Goal: Information Seeking & Learning: Compare options

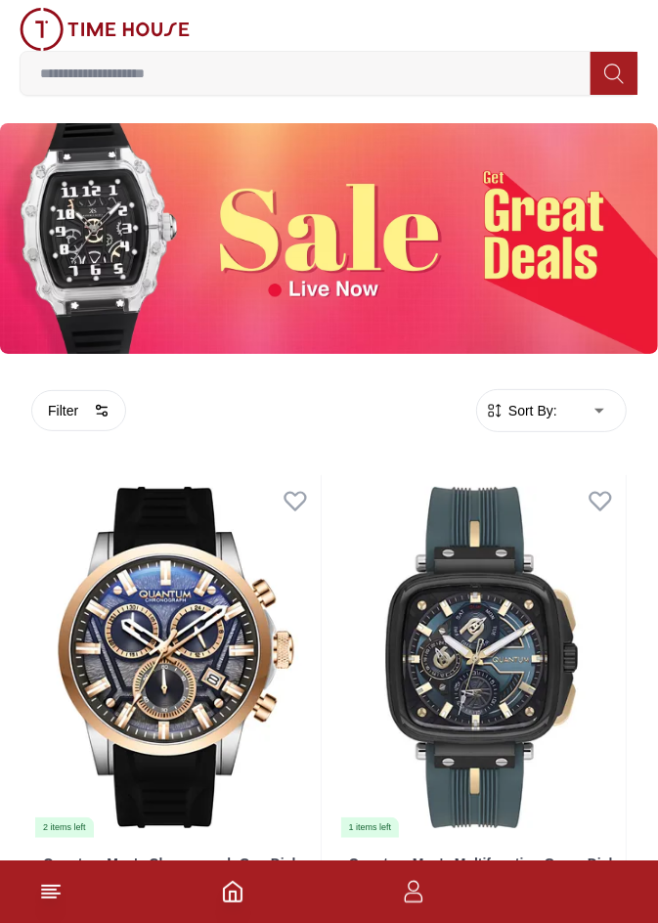
click at [75, 408] on button "Filter" at bounding box center [78, 410] width 95 height 41
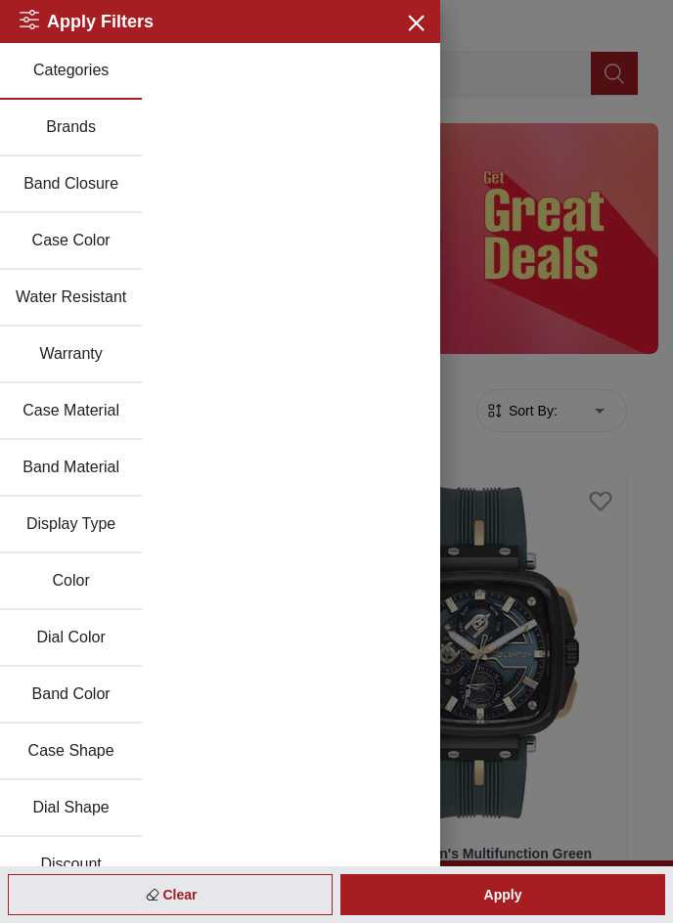
click at [76, 170] on button "Band Closure" at bounding box center [71, 185] width 142 height 57
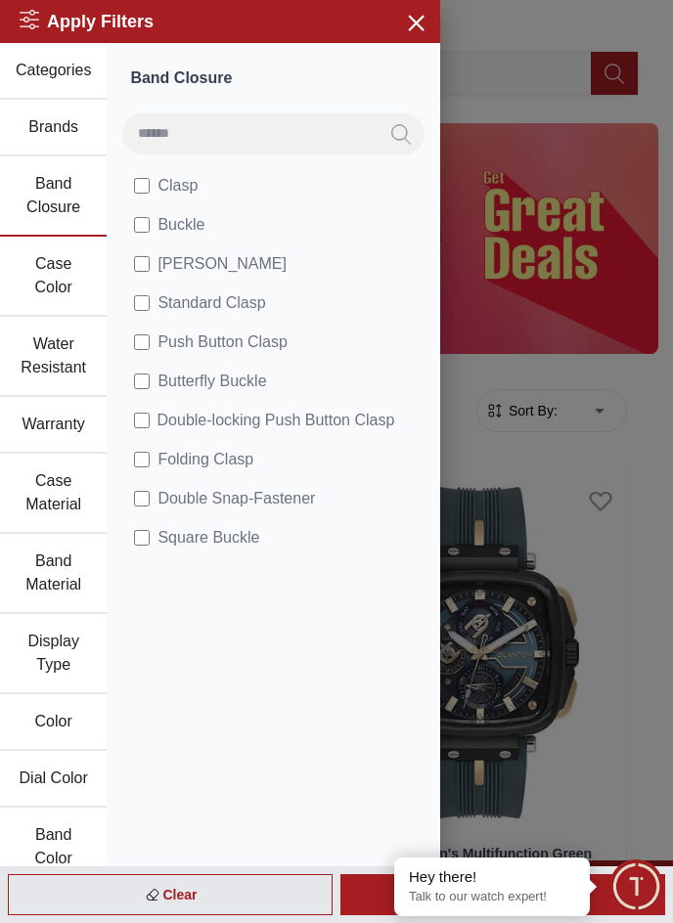
click at [58, 126] on button "Brands" at bounding box center [53, 128] width 107 height 57
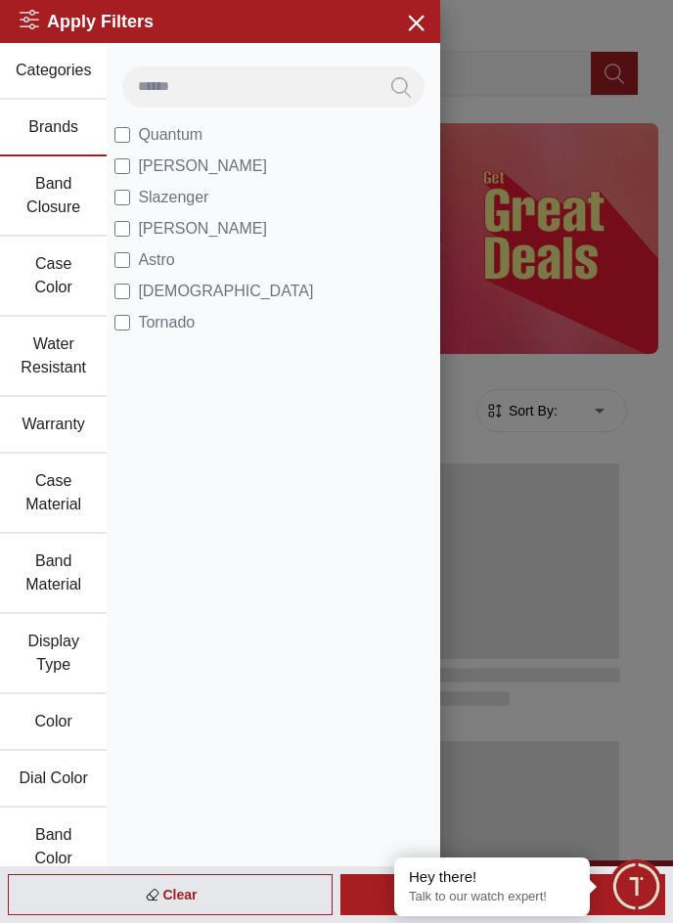
click at [551, 68] on div at bounding box center [336, 461] width 673 height 923
click at [409, 23] on icon "button" at bounding box center [415, 22] width 24 height 24
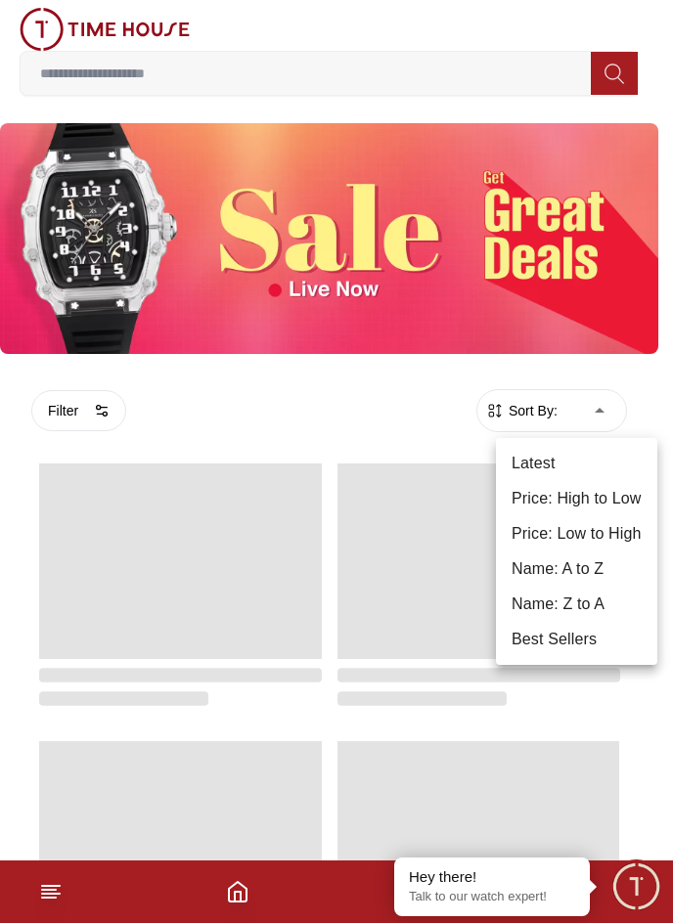
click at [587, 521] on li "Price: Low to High" at bounding box center [576, 534] width 161 height 35
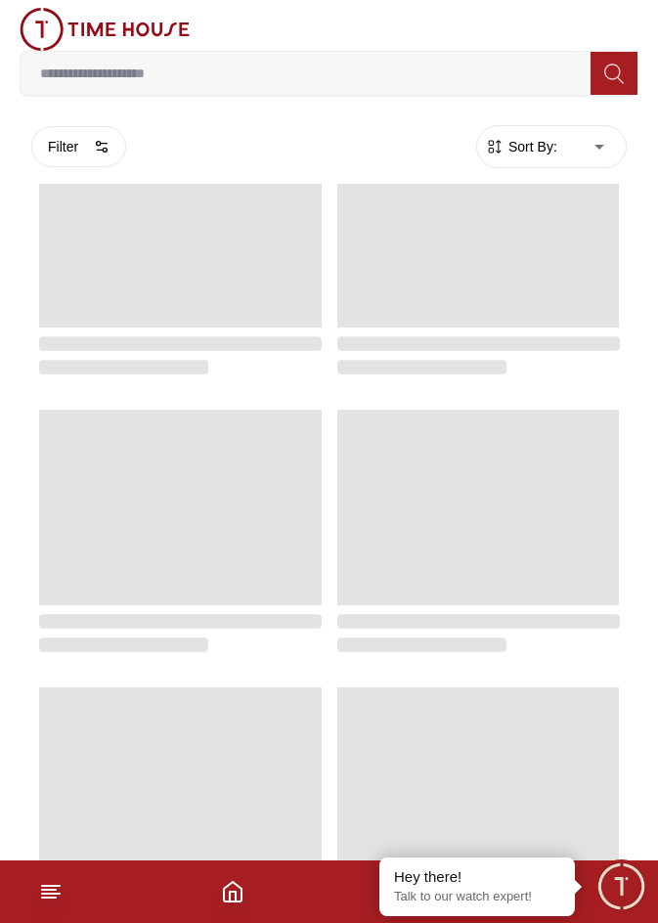
scroll to position [391, 0]
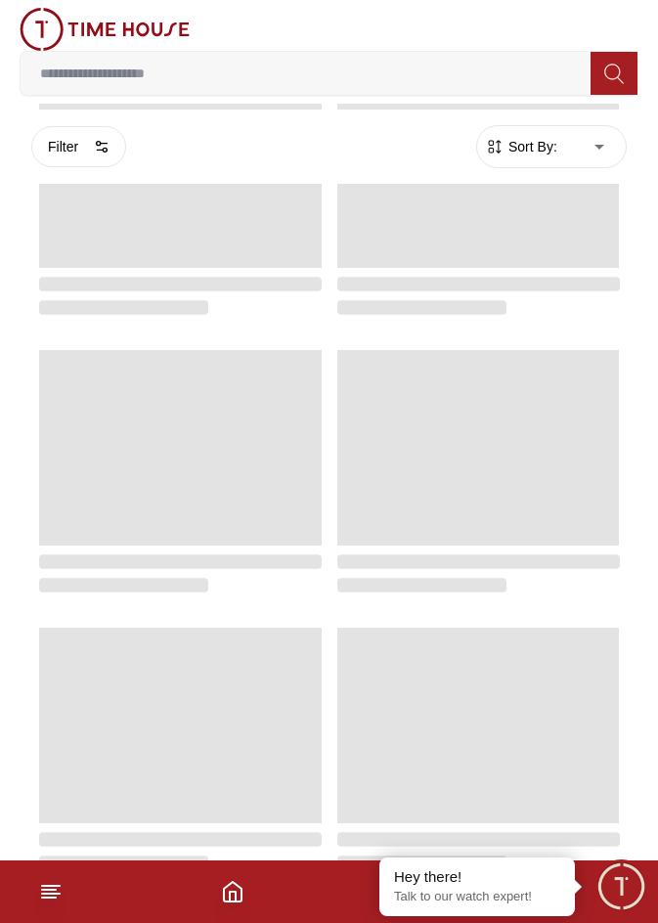
type input "*"
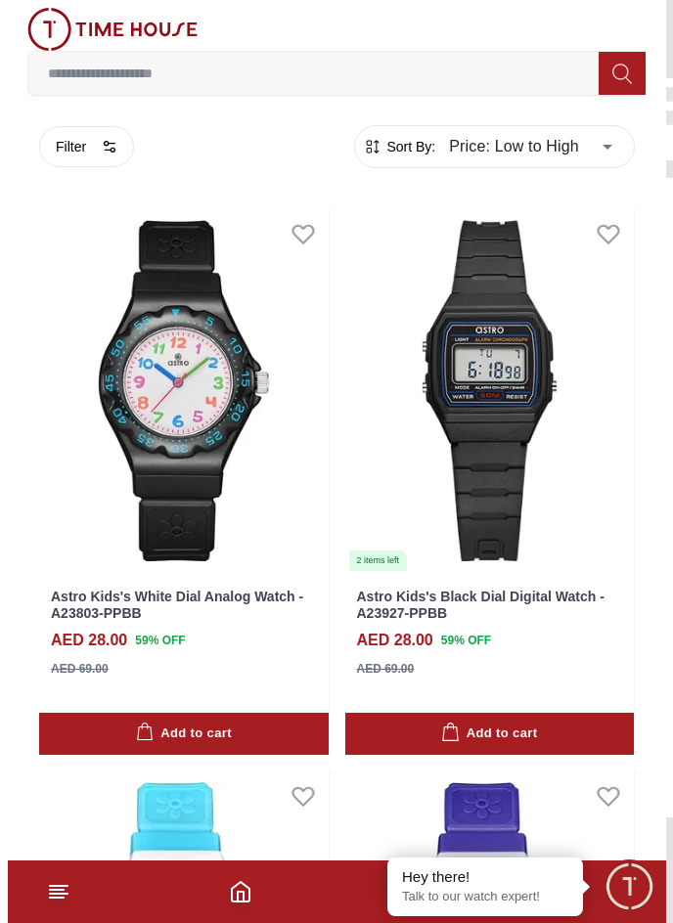
scroll to position [98, 0]
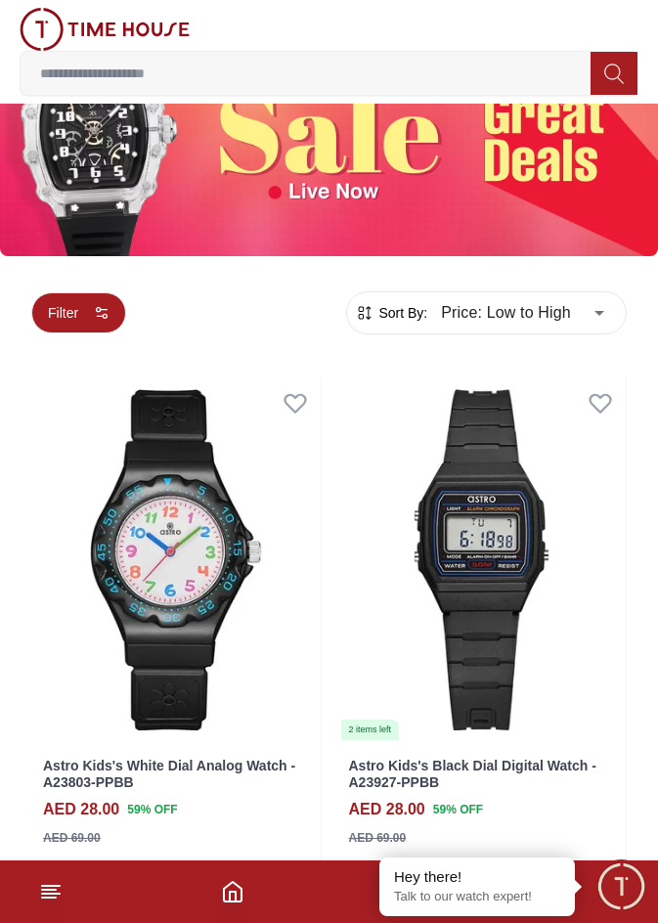
click at [67, 300] on button "Filter" at bounding box center [78, 313] width 95 height 41
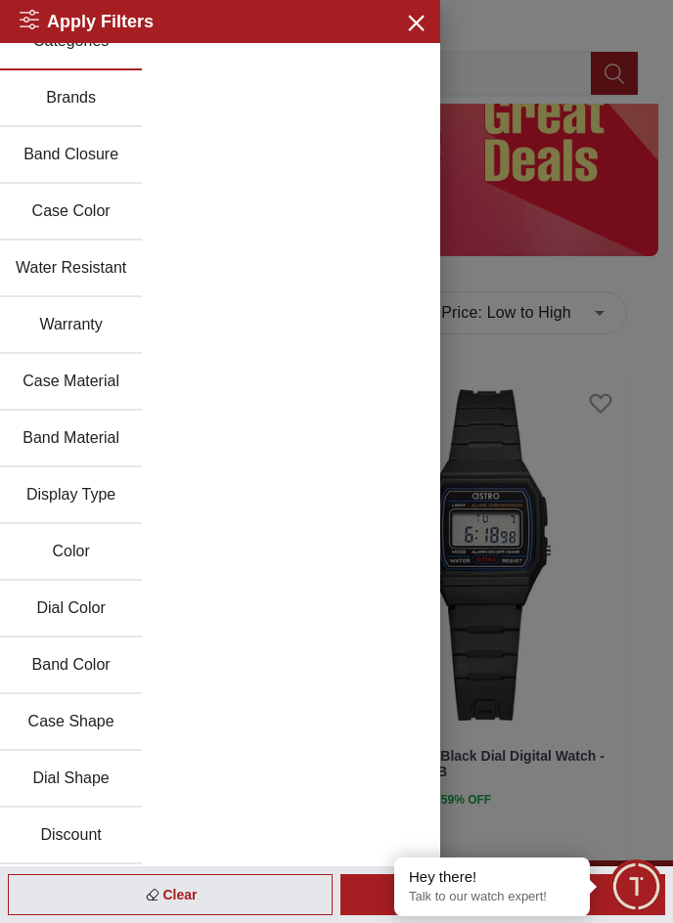
scroll to position [0, 0]
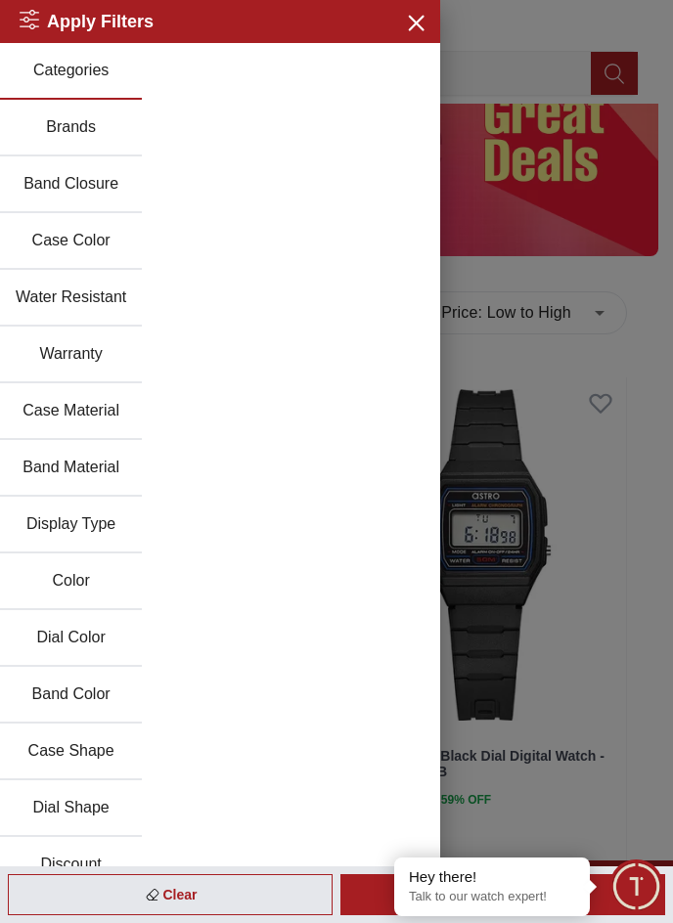
click at [83, 68] on button "Categories" at bounding box center [71, 71] width 142 height 57
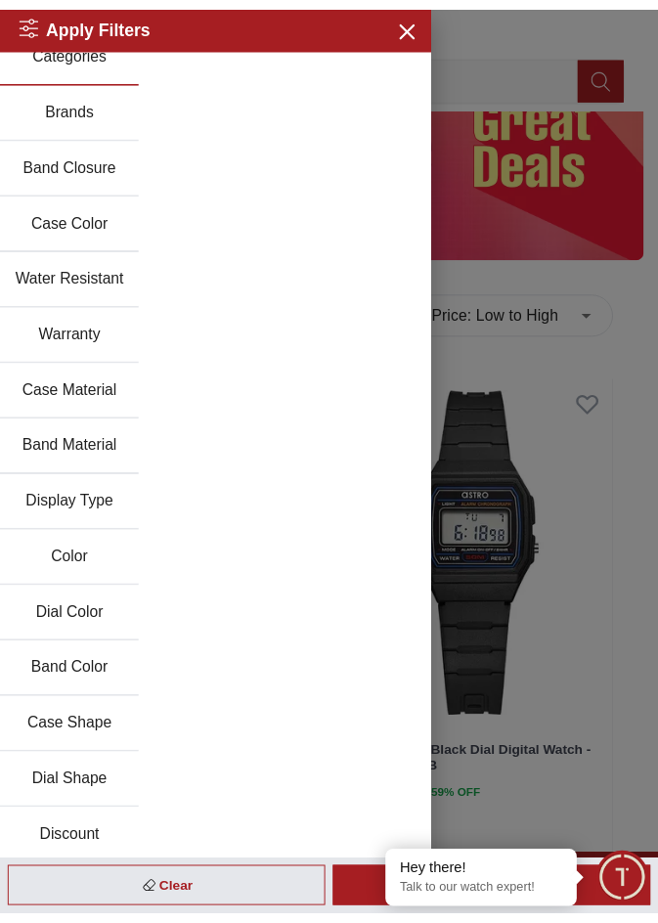
scroll to position [29, 0]
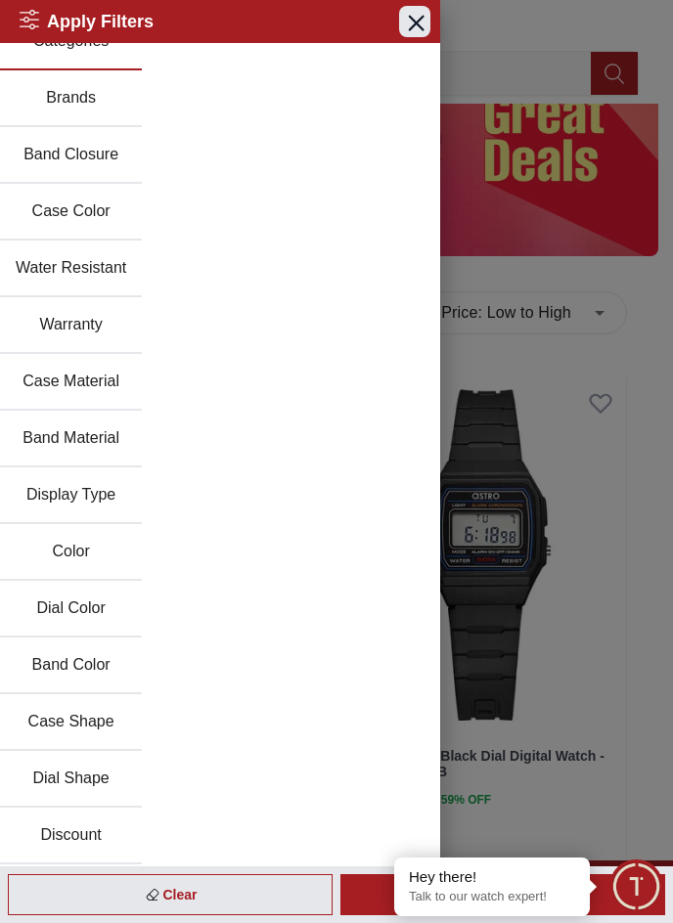
click at [403, 19] on icon "button" at bounding box center [415, 22] width 24 height 24
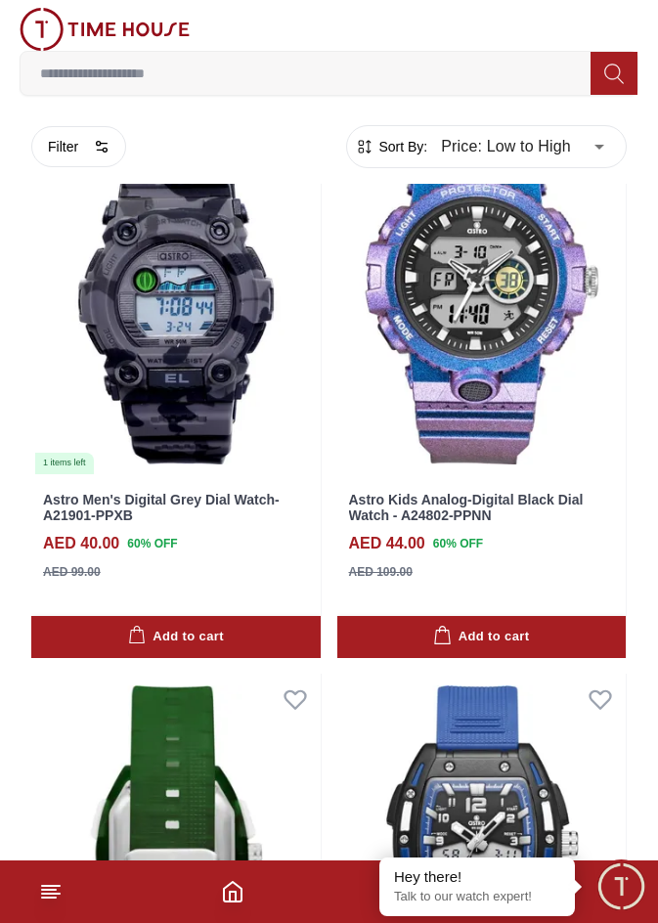
scroll to position [3945, 0]
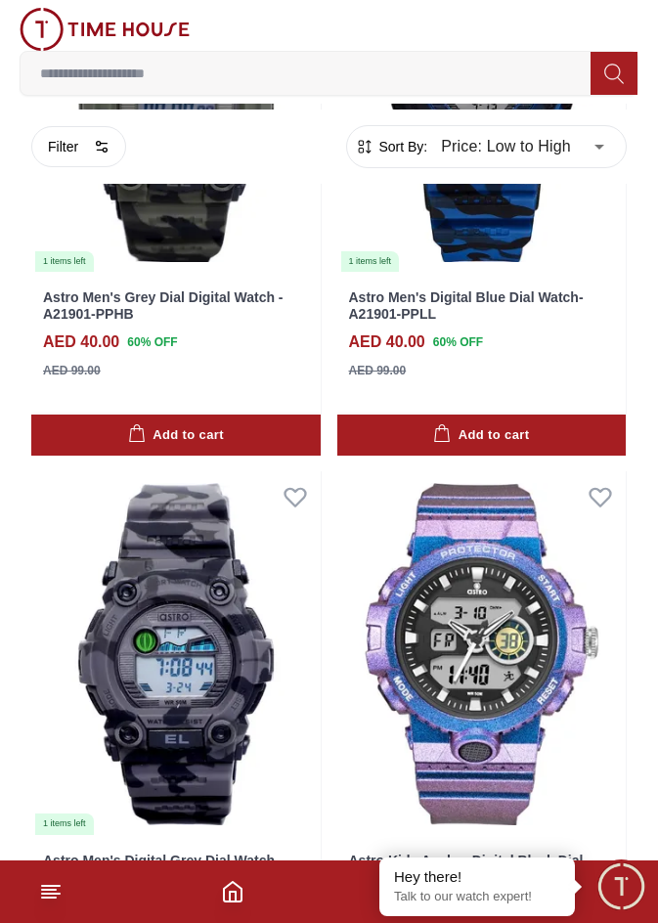
click at [63, 22] on img at bounding box center [105, 29] width 170 height 43
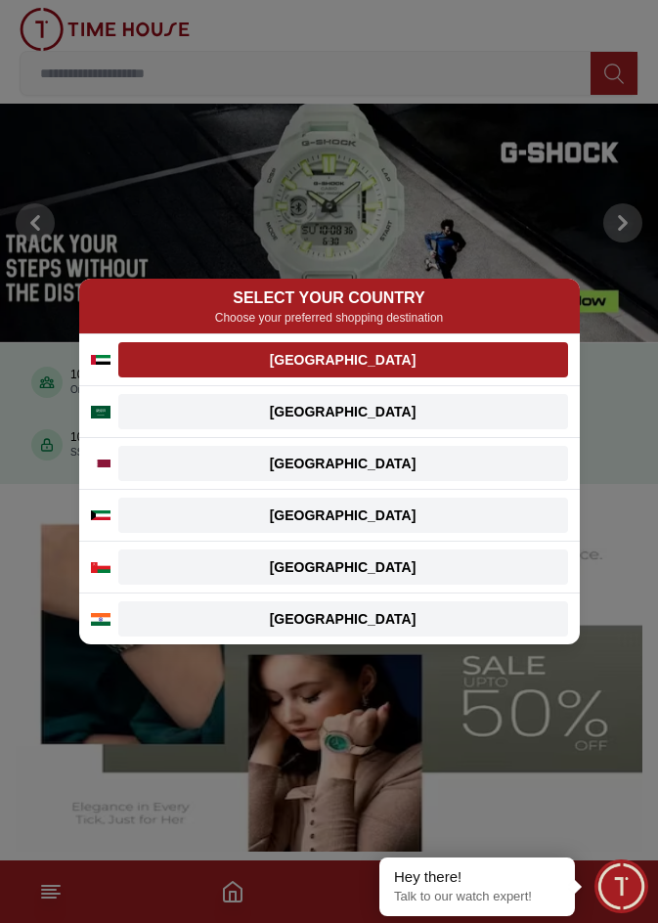
click at [384, 361] on div "[GEOGRAPHIC_DATA]" at bounding box center [343, 360] width 427 height 20
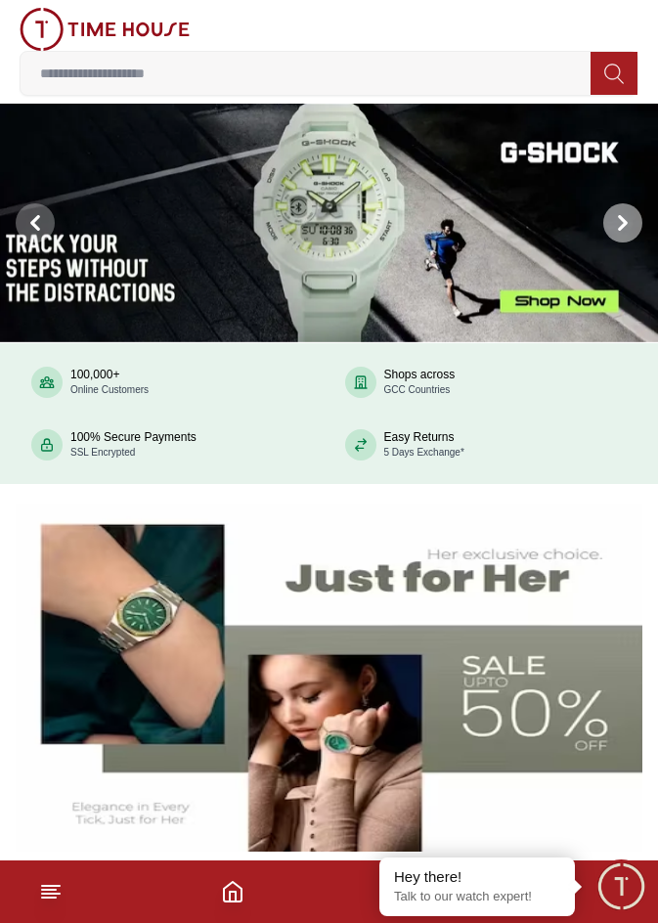
click at [615, 228] on icon at bounding box center [623, 223] width 16 height 16
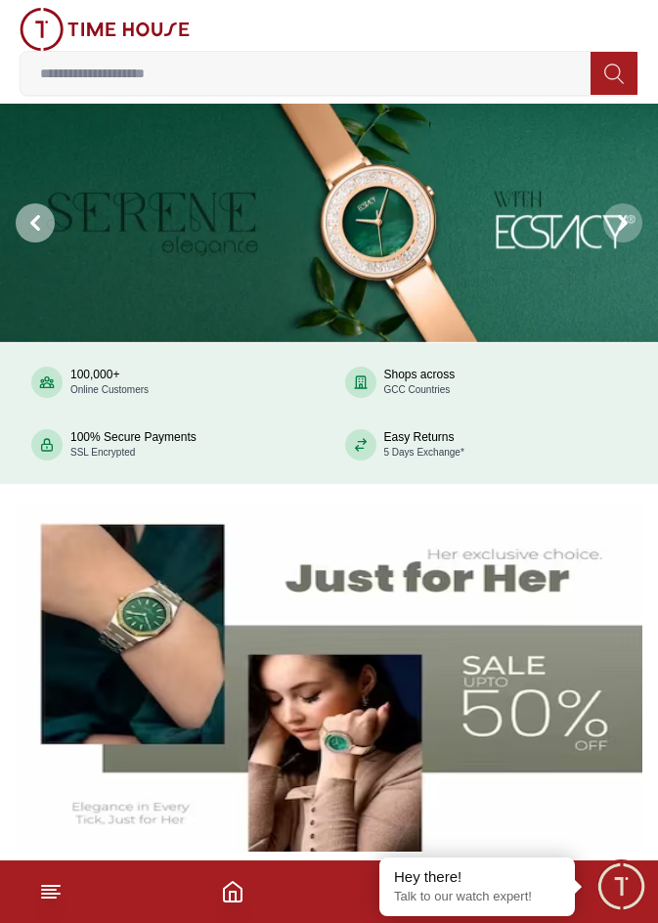
click at [31, 230] on icon at bounding box center [35, 223] width 16 height 16
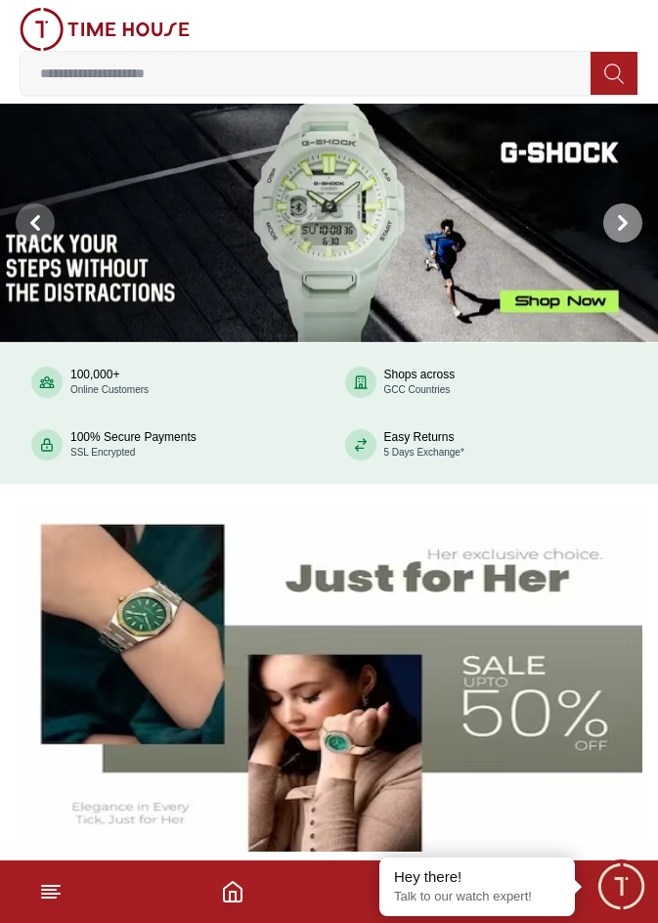
click at [608, 217] on span at bounding box center [623, 222] width 39 height 39
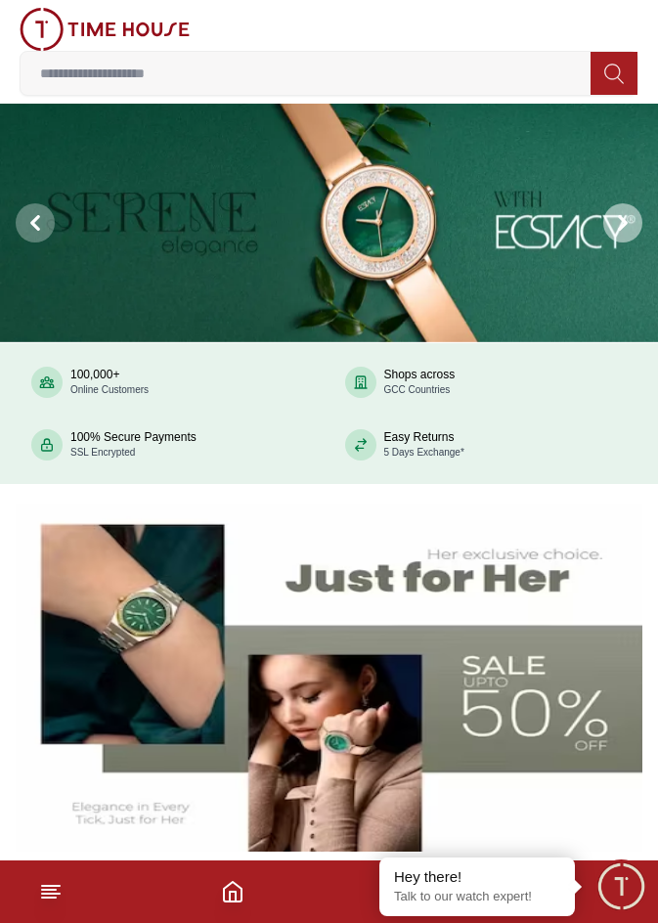
click at [617, 223] on icon at bounding box center [623, 223] width 16 height 16
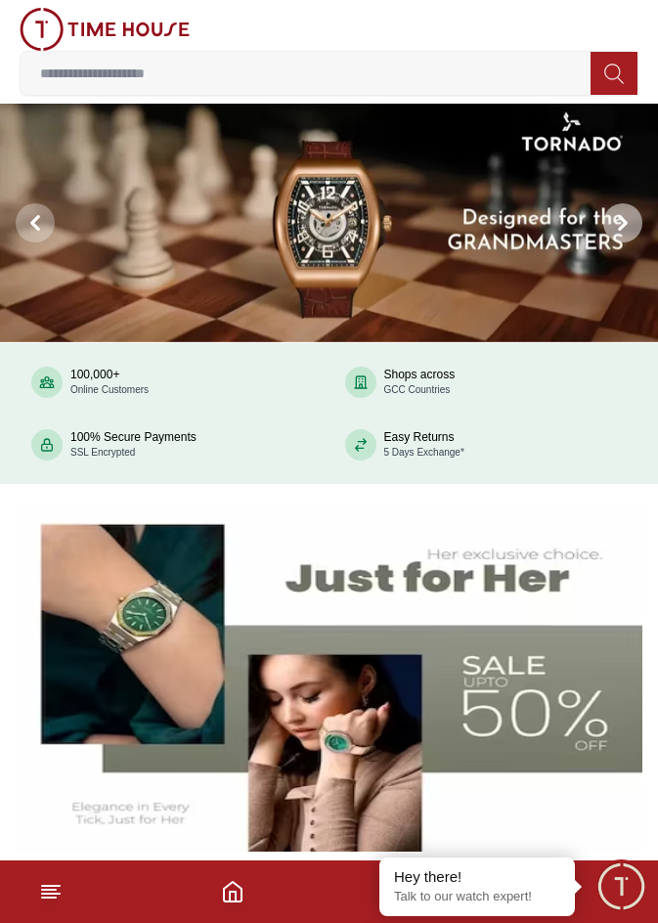
click at [618, 223] on icon at bounding box center [623, 223] width 16 height 16
click at [619, 226] on icon at bounding box center [623, 223] width 16 height 16
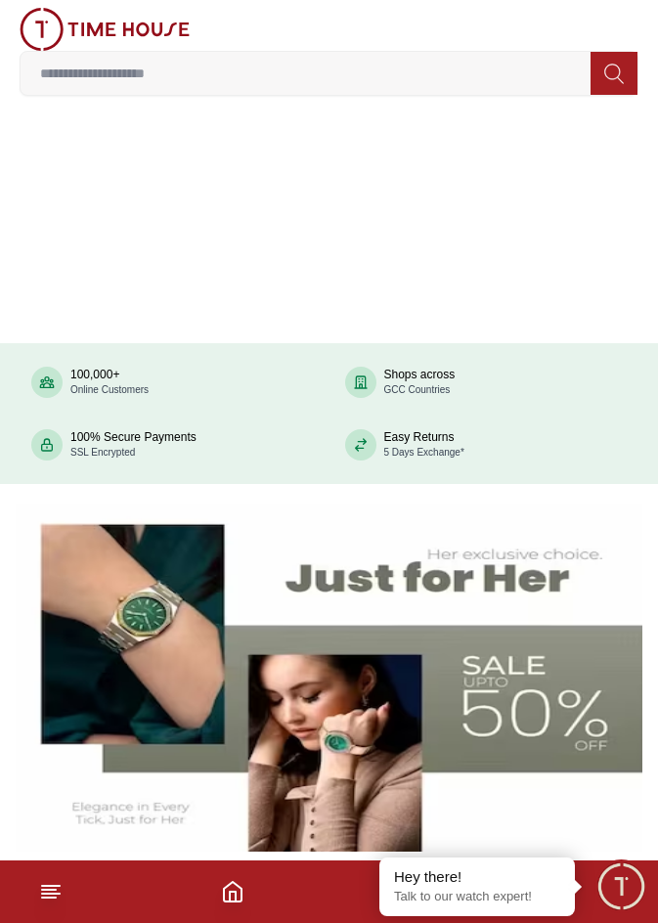
click at [625, 227] on icon at bounding box center [623, 223] width 16 height 16
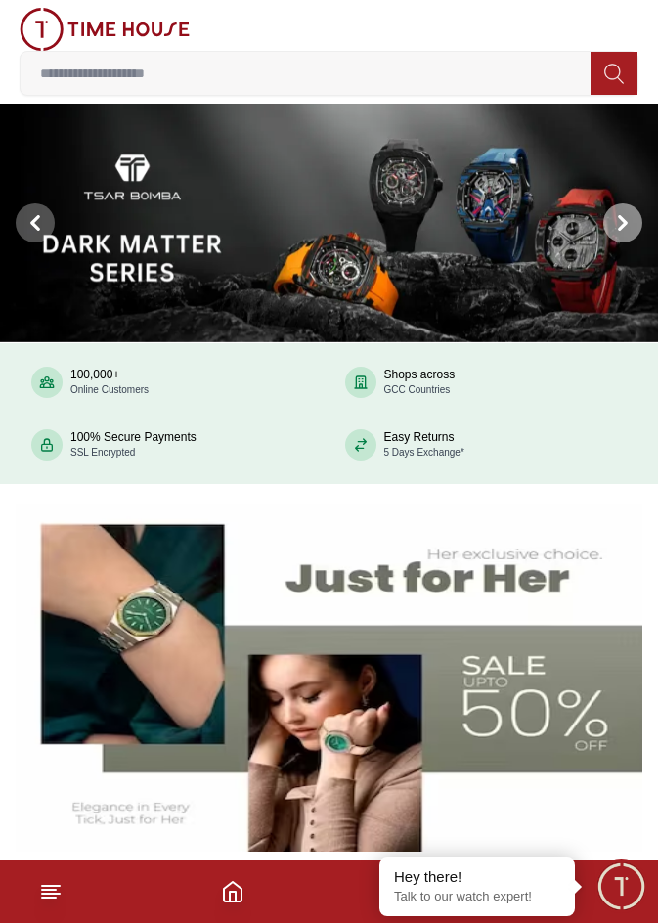
click at [625, 227] on icon at bounding box center [623, 223] width 16 height 16
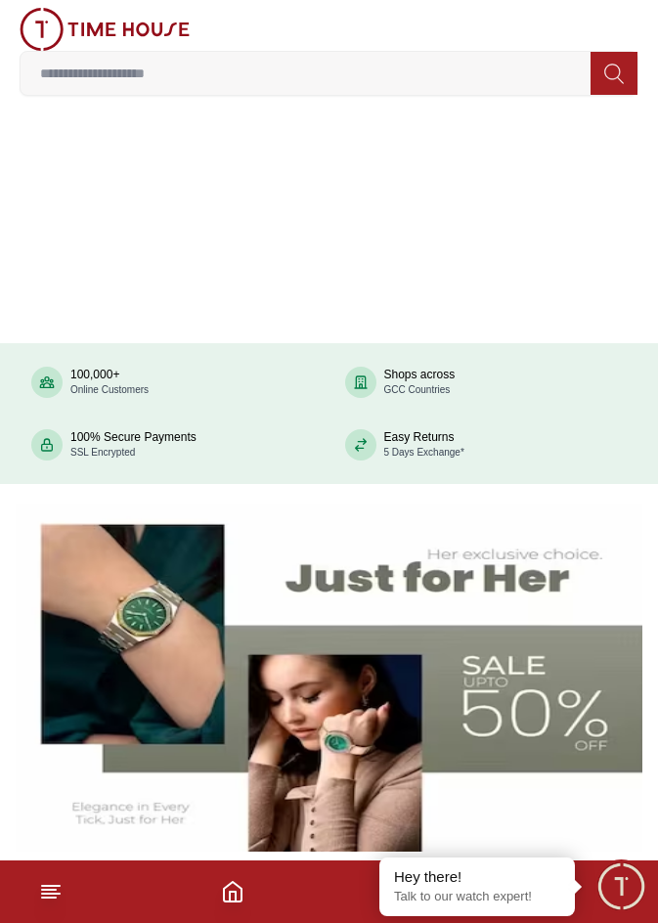
click at [630, 224] on icon at bounding box center [623, 223] width 16 height 16
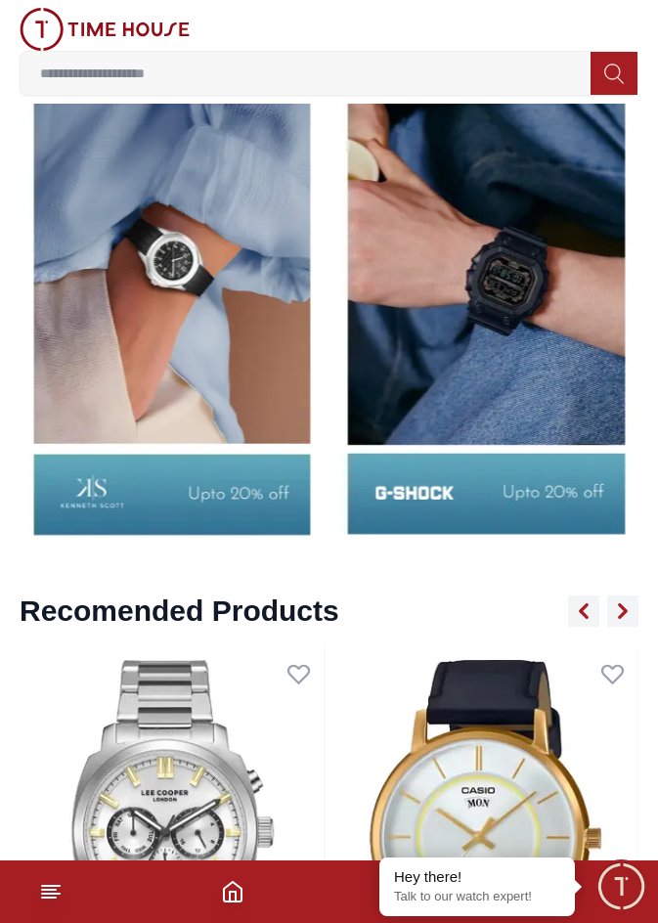
scroll to position [2739, 0]
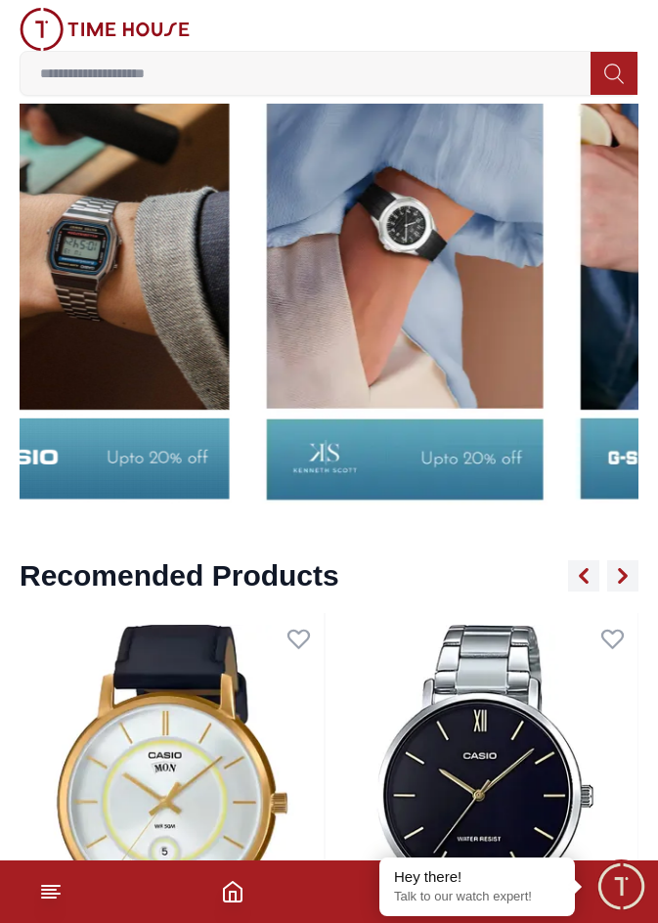
click at [395, 393] on img at bounding box center [404, 281] width 305 height 476
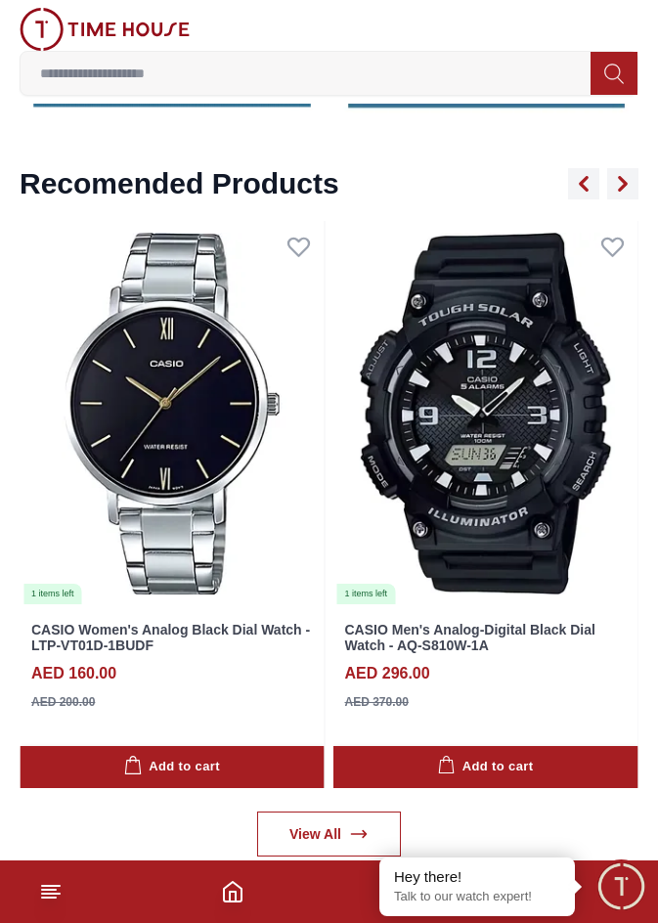
scroll to position [3130, 0]
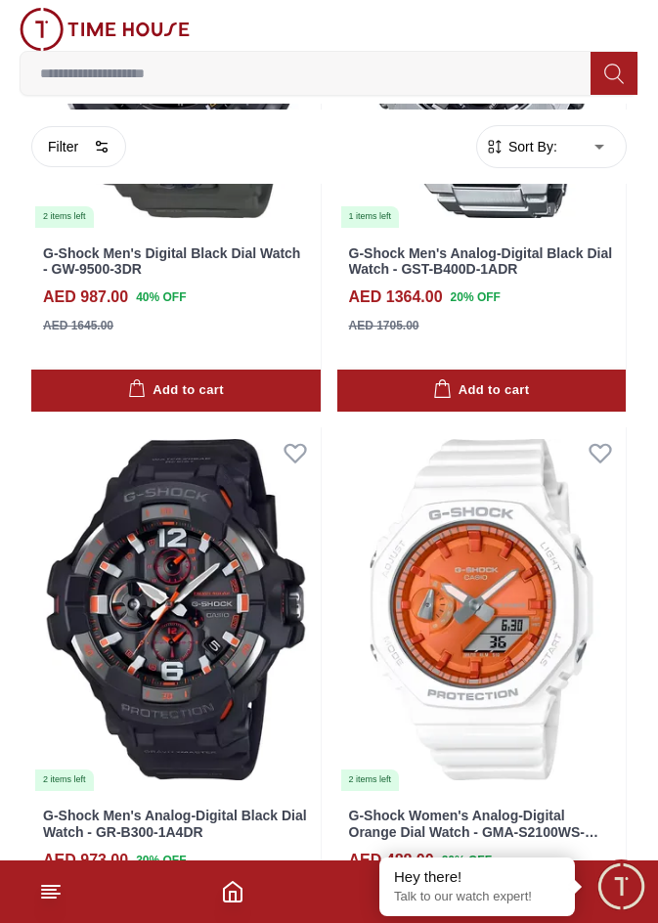
scroll to position [1859, 0]
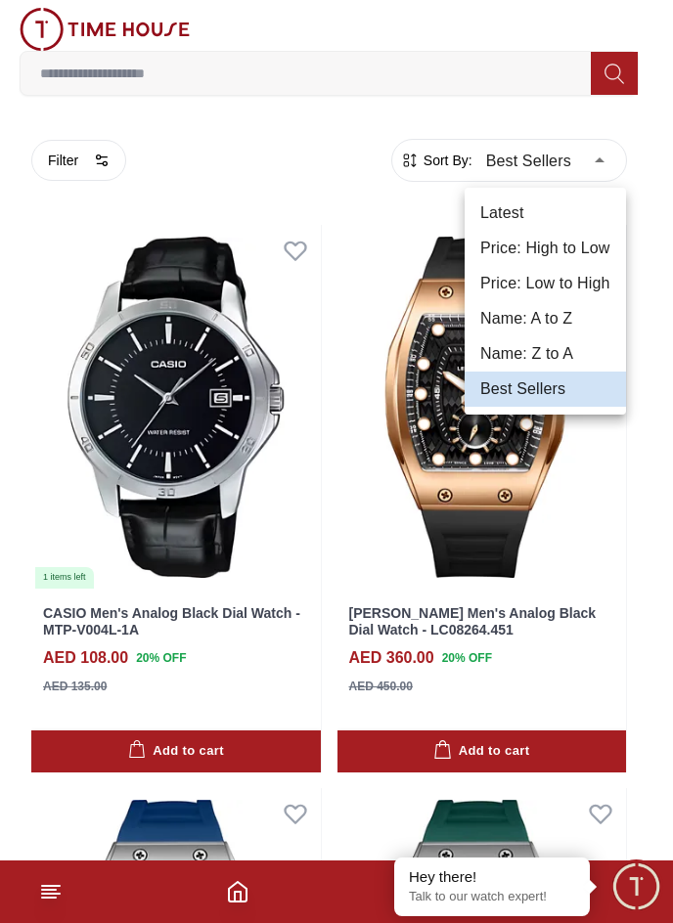
click at [508, 266] on li "Price: Low to High" at bounding box center [545, 283] width 161 height 35
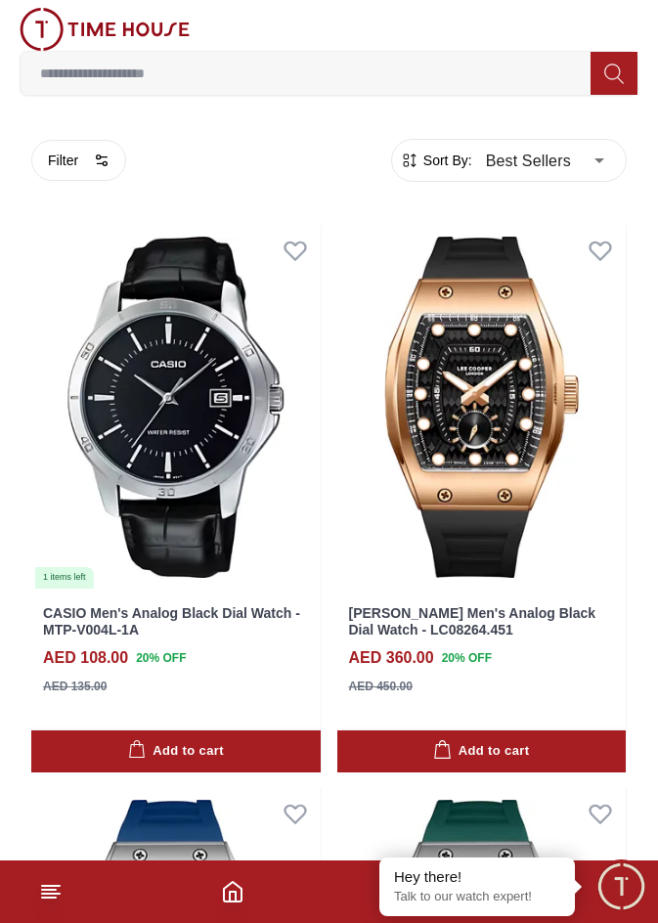
type input "*"
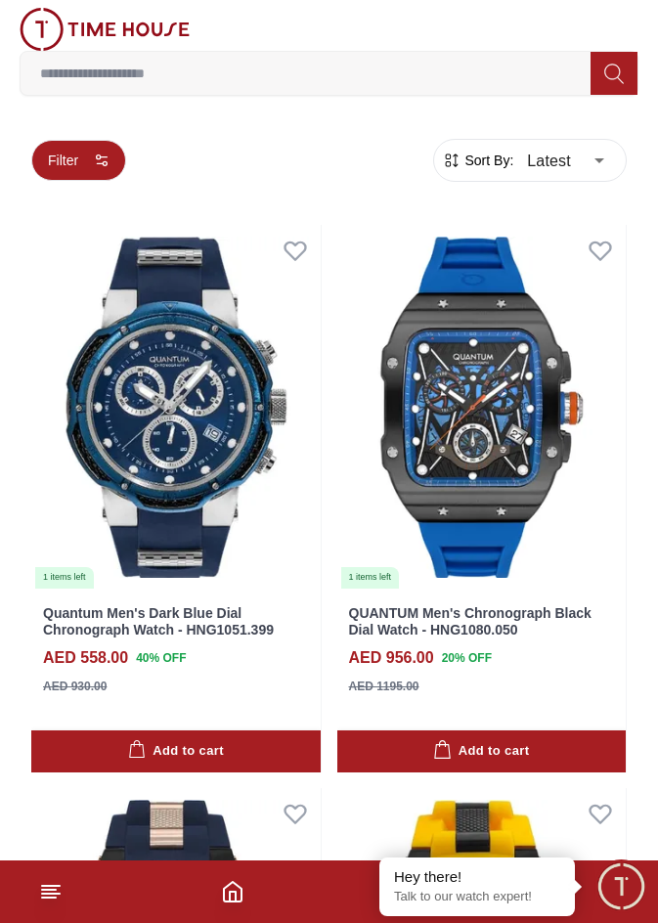
click at [74, 154] on button "Filter" at bounding box center [78, 160] width 95 height 41
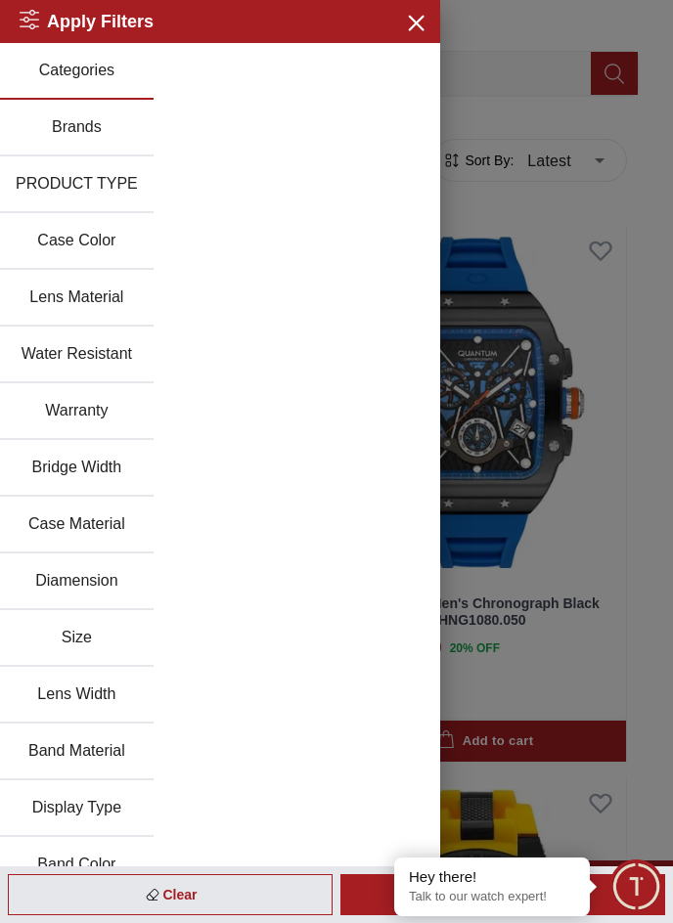
click at [84, 141] on button "Brands" at bounding box center [77, 128] width 154 height 57
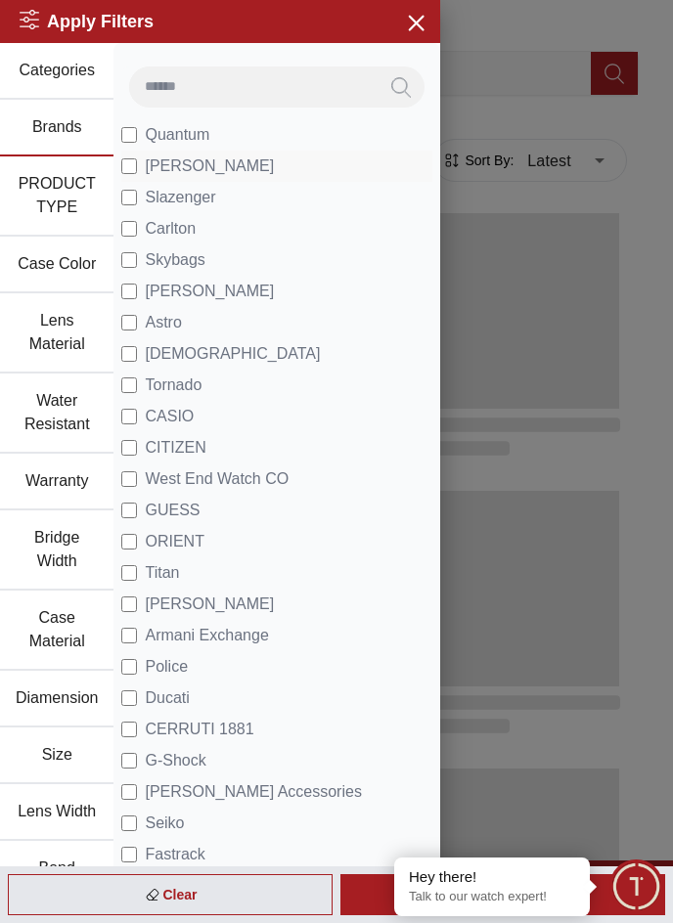
click at [187, 156] on span "[PERSON_NAME]" at bounding box center [209, 166] width 129 height 23
click at [184, 128] on span "Quantum" at bounding box center [177, 134] width 65 height 23
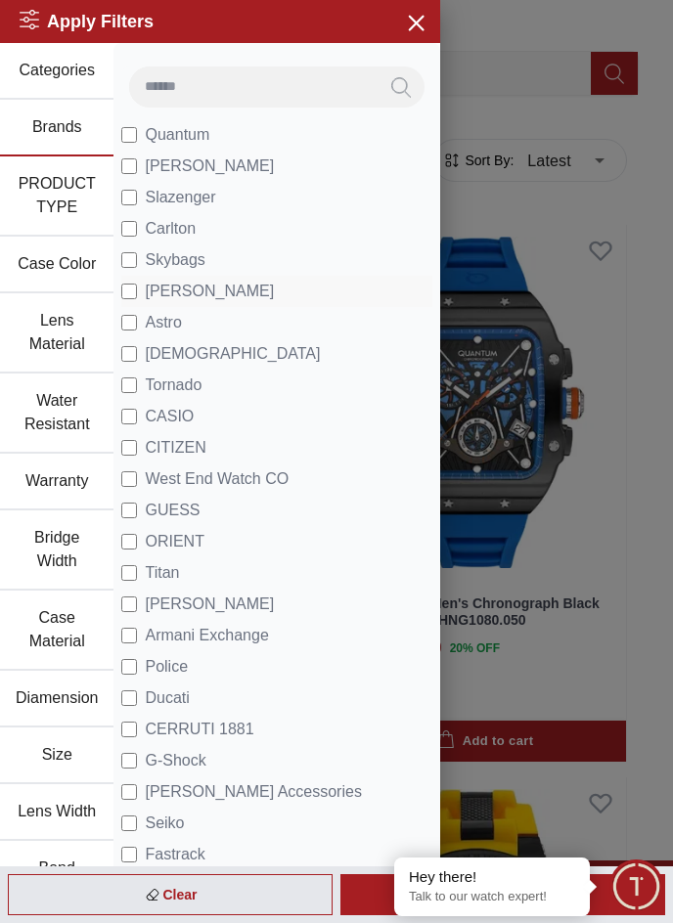
click at [177, 288] on span "[PERSON_NAME]" at bounding box center [209, 291] width 129 height 23
click at [147, 360] on span "[DEMOGRAPHIC_DATA]" at bounding box center [232, 353] width 175 height 23
click at [176, 387] on span "Tornado" at bounding box center [173, 385] width 57 height 23
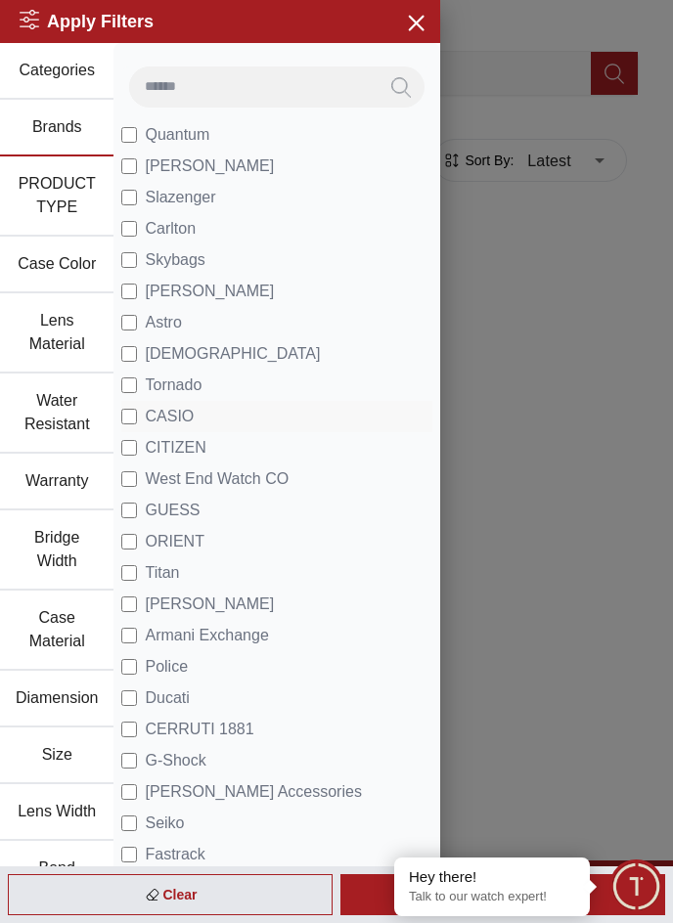
drag, startPoint x: 167, startPoint y: 410, endPoint x: 166, endPoint y: 428, distance: 17.6
click at [167, 411] on span "CASIO" at bounding box center [169, 416] width 49 height 23
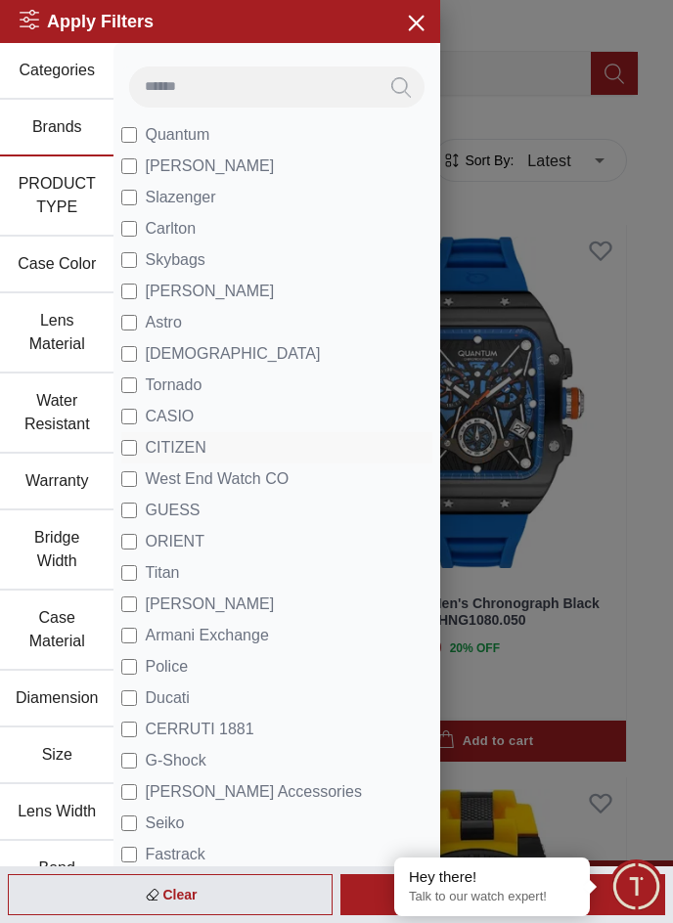
click at [165, 439] on span "CITIZEN" at bounding box center [175, 447] width 61 height 23
drag, startPoint x: 162, startPoint y: 505, endPoint x: 161, endPoint y: 526, distance: 21.5
click at [161, 509] on span "GUESS" at bounding box center [172, 510] width 55 height 23
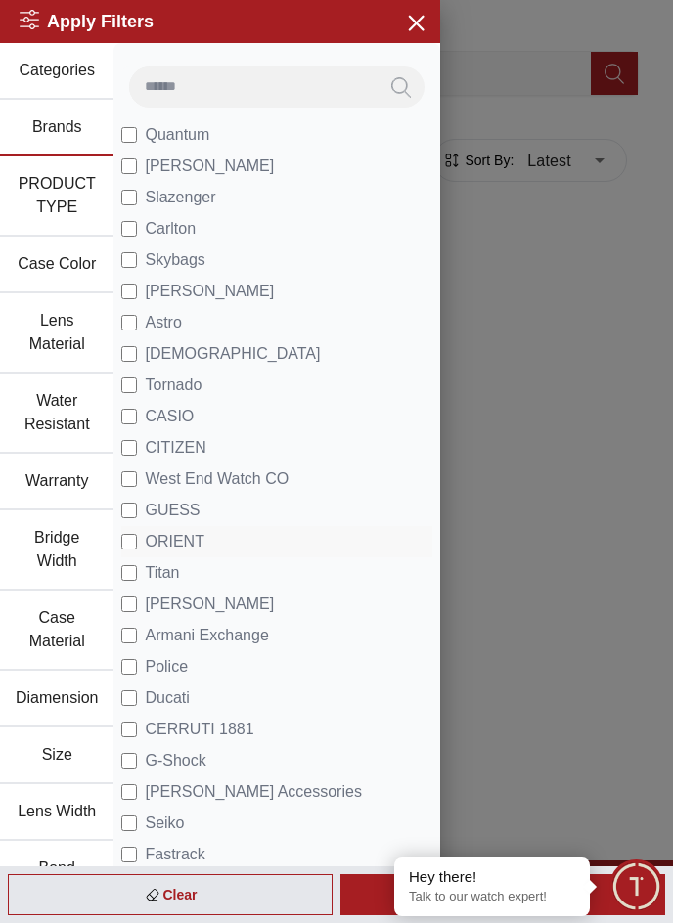
click at [159, 541] on span "ORIENT" at bounding box center [174, 541] width 59 height 23
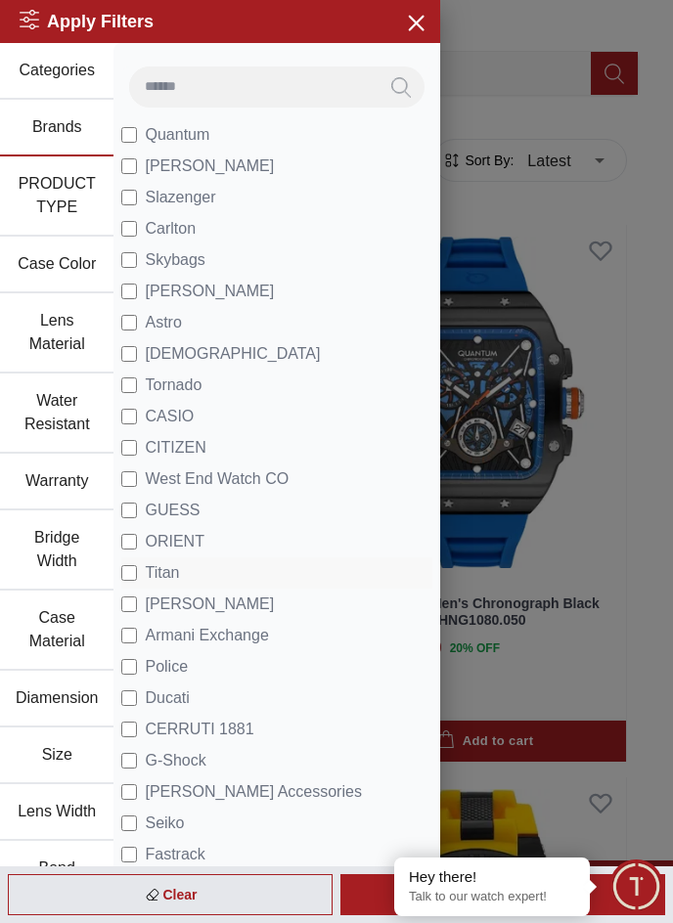
click at [159, 579] on span "Titan" at bounding box center [162, 573] width 34 height 23
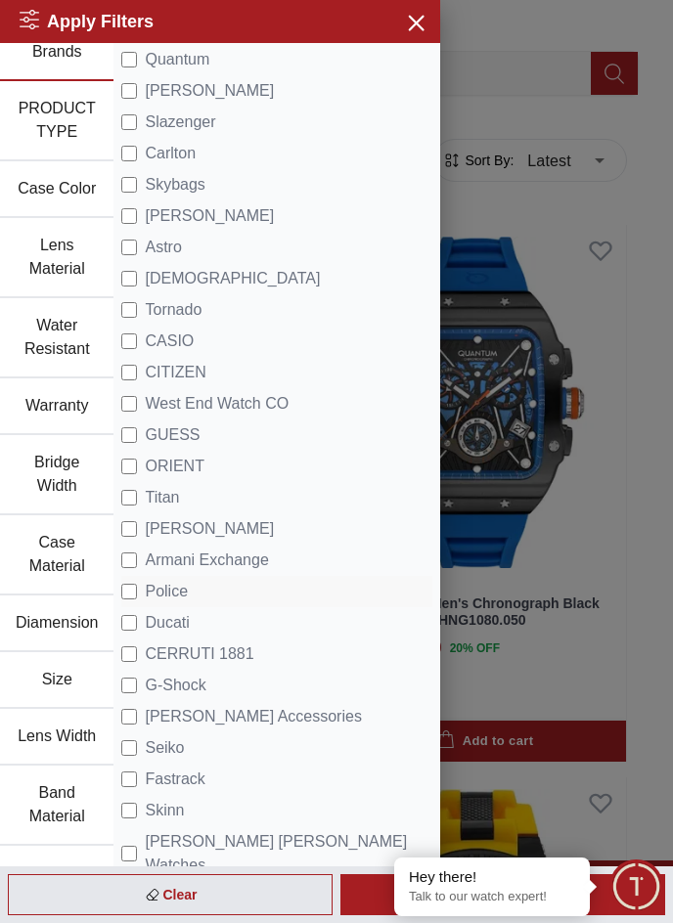
scroll to position [98, 0]
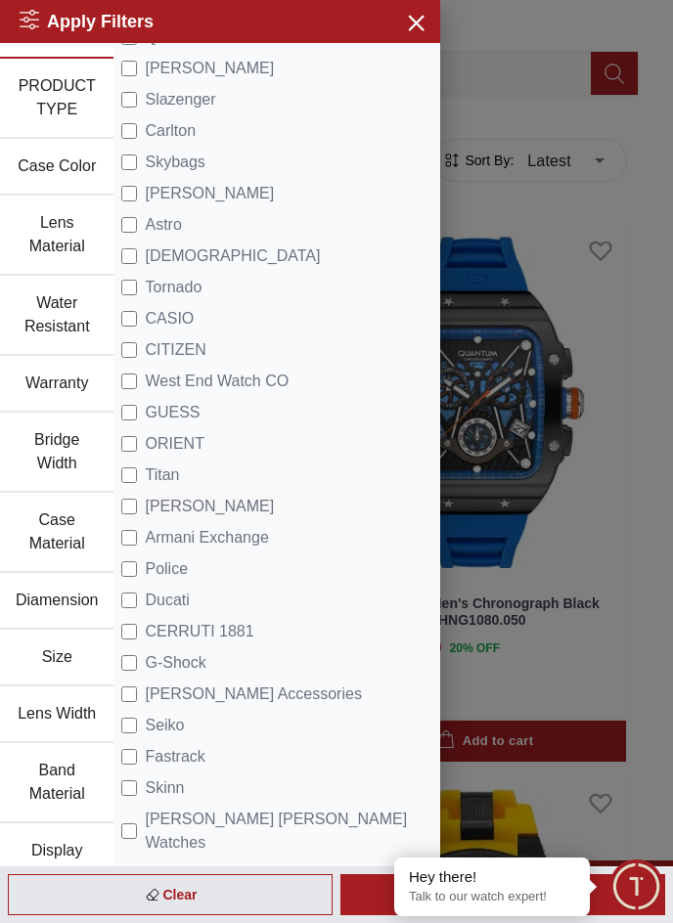
click at [191, 508] on span "Michael Kors" at bounding box center [209, 506] width 129 height 23
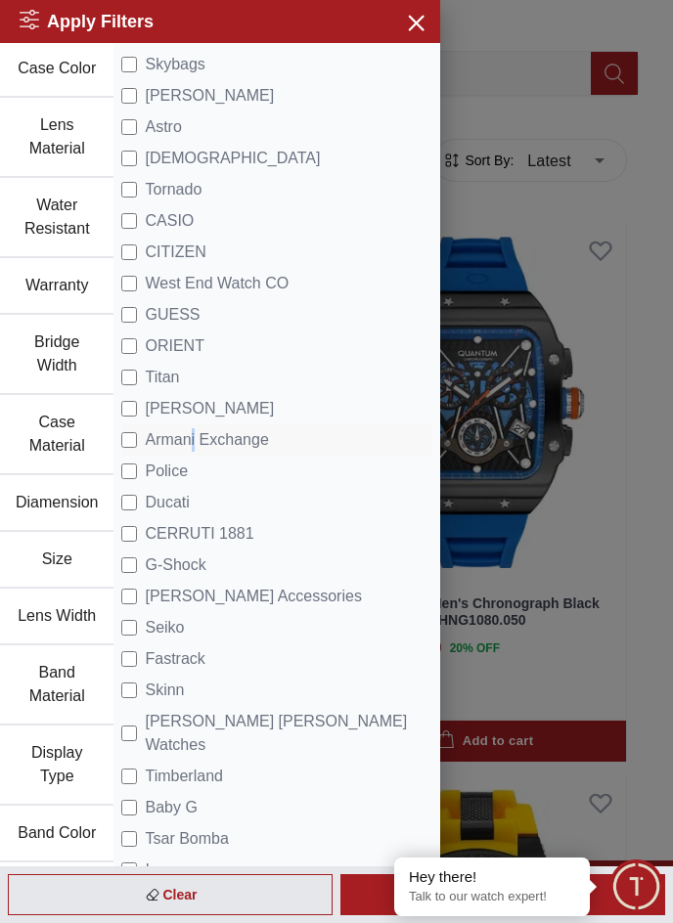
click at [194, 438] on span "Armani Exchange" at bounding box center [206, 439] width 123 height 23
click at [164, 468] on span "Police" at bounding box center [166, 471] width 43 height 23
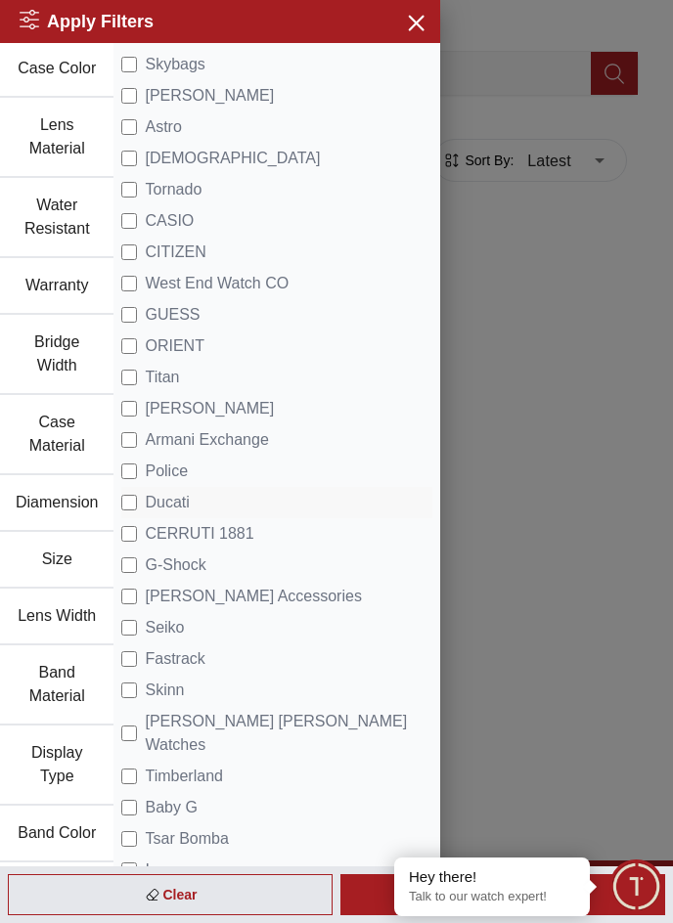
click at [164, 496] on span "Ducati" at bounding box center [167, 502] width 44 height 23
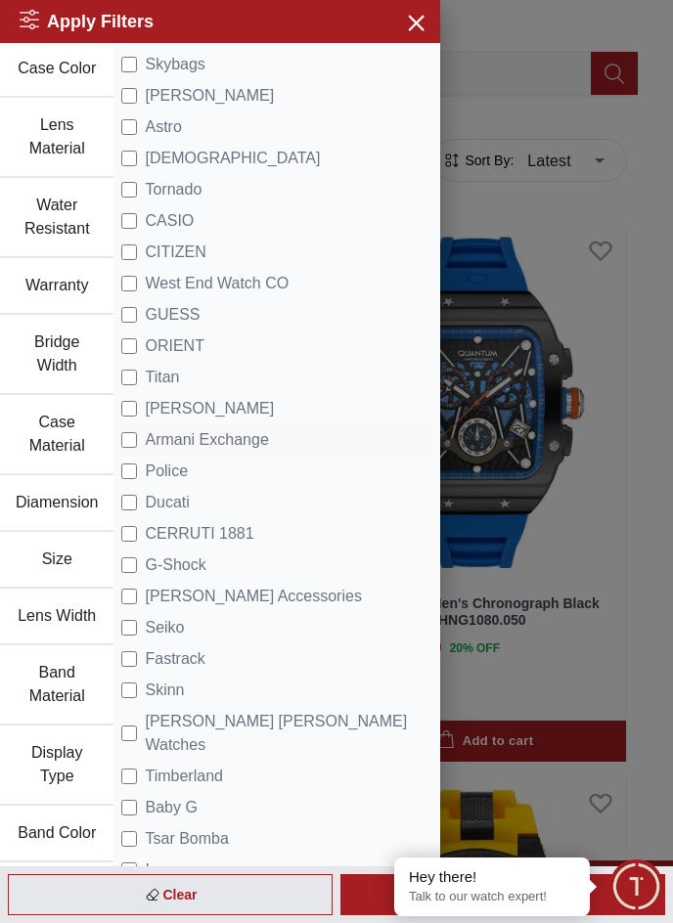
click at [152, 440] on span "Armani Exchange" at bounding box center [206, 439] width 123 height 23
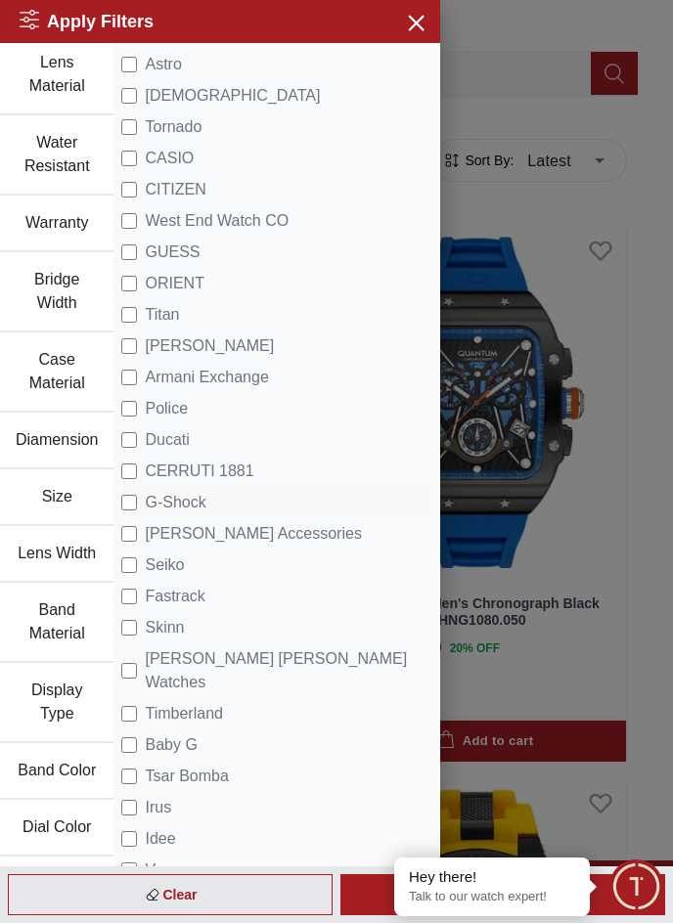
scroll to position [293, 0]
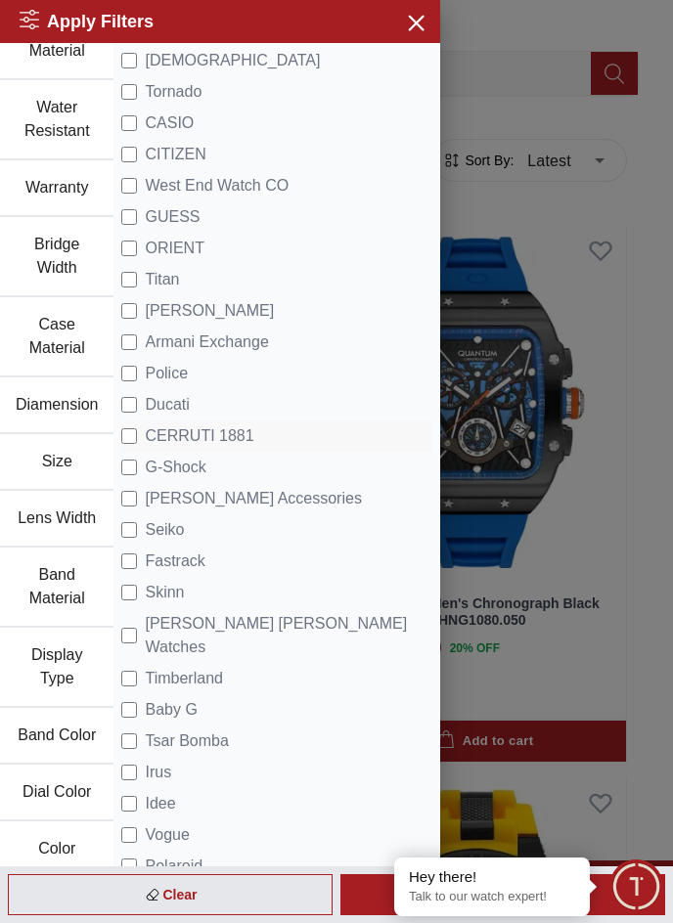
click at [188, 434] on span "CERRUTI 1881" at bounding box center [199, 436] width 109 height 23
click at [140, 467] on label "G-Shock" at bounding box center [163, 467] width 84 height 23
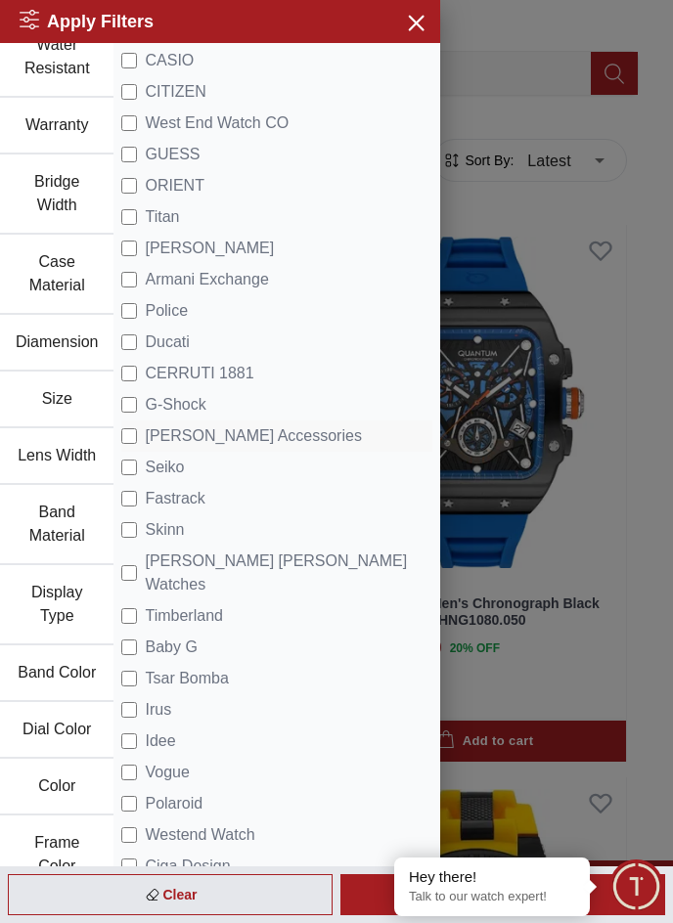
scroll to position [391, 0]
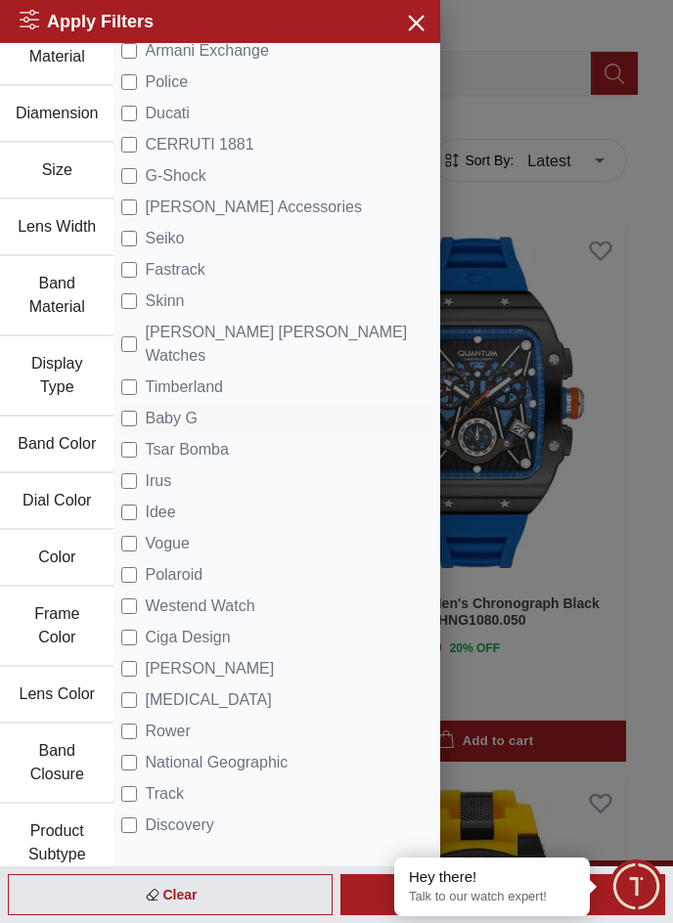
scroll to position [587, 0]
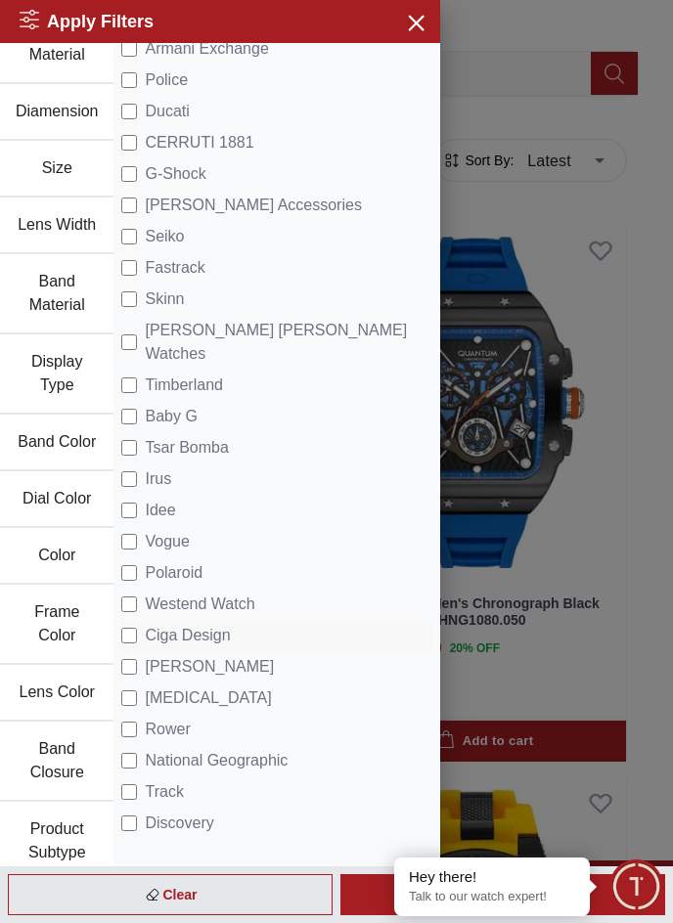
scroll to position [685, 0]
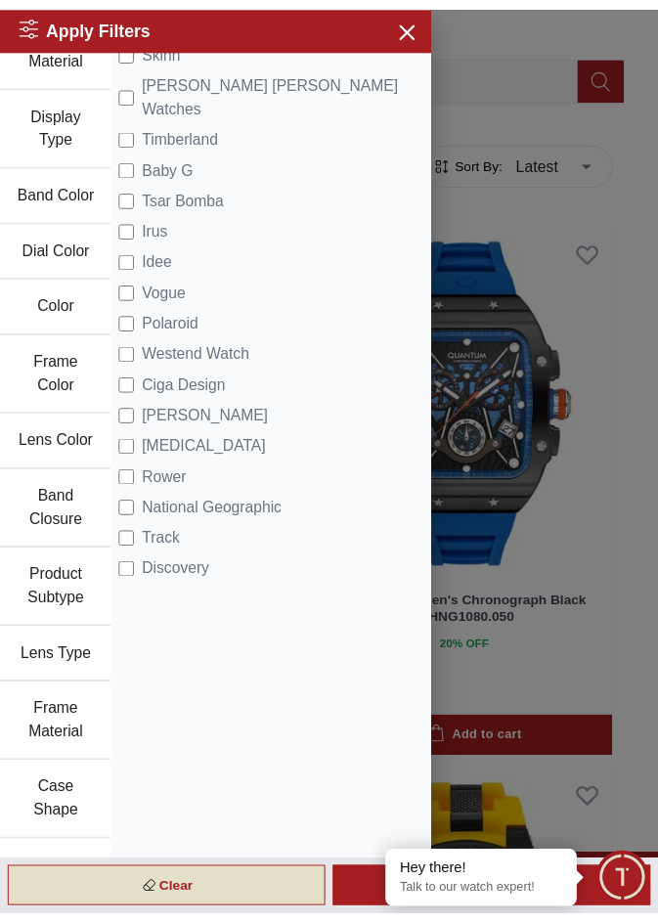
scroll to position [935, 0]
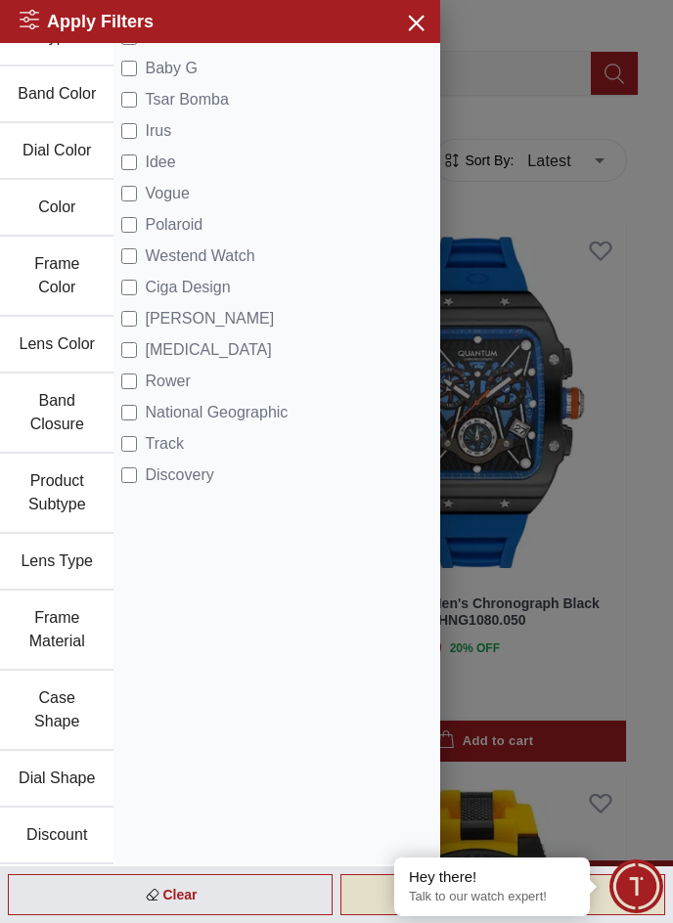
click at [368, 894] on div "Apply" at bounding box center [502, 895] width 325 height 41
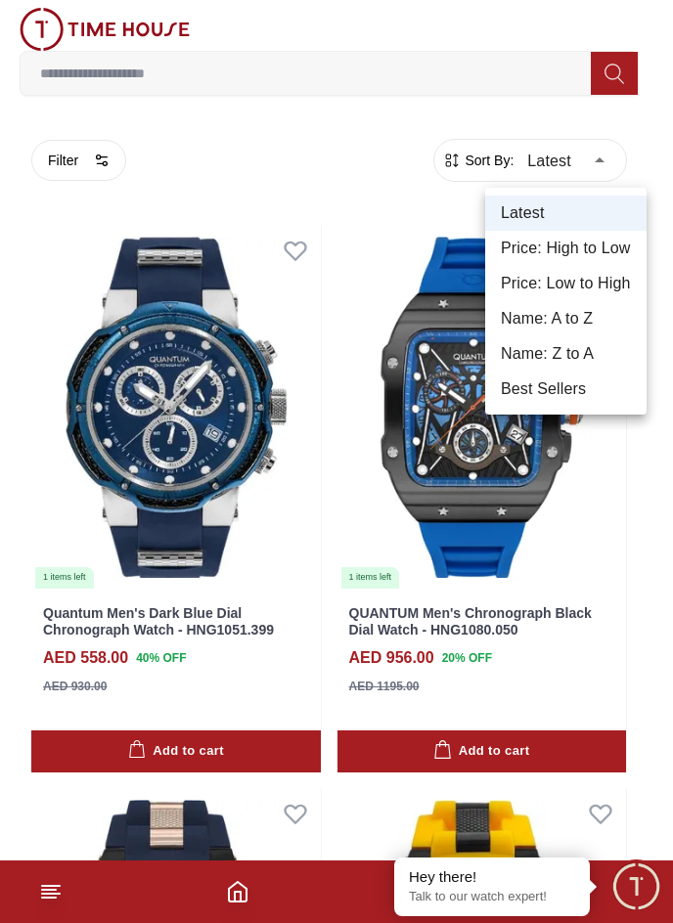
drag, startPoint x: 563, startPoint y: 243, endPoint x: 568, endPoint y: 287, distance: 44.3
click at [568, 287] on ul "Latest Price: High to Low Price: Low to High Name: A to Z Name: Z to A Best Sel…" at bounding box center [565, 301] width 161 height 227
click at [568, 287] on li "Price: Low to High" at bounding box center [565, 283] width 161 height 35
type input "*"
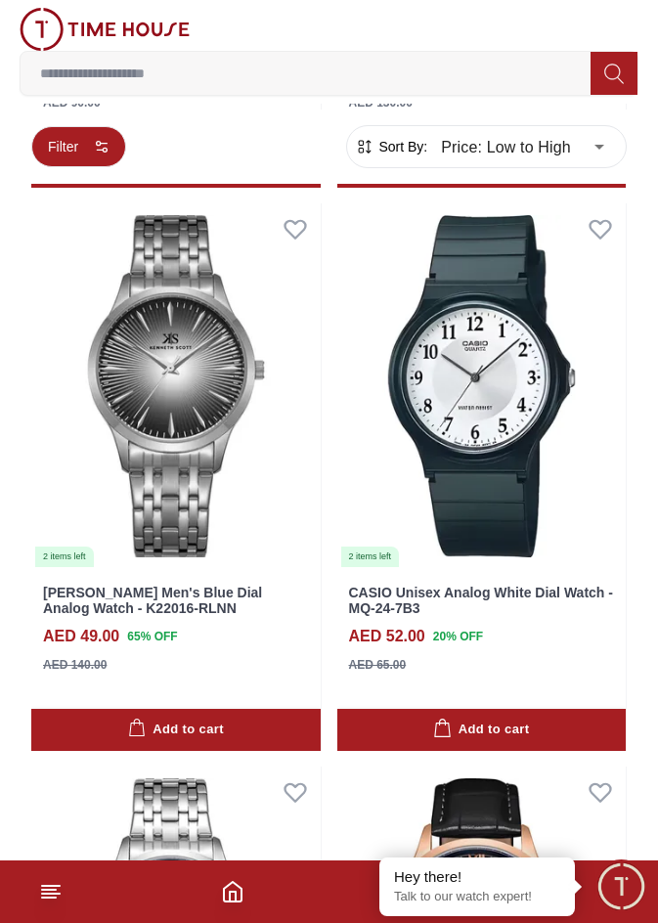
click at [82, 158] on button "Filter" at bounding box center [78, 146] width 95 height 41
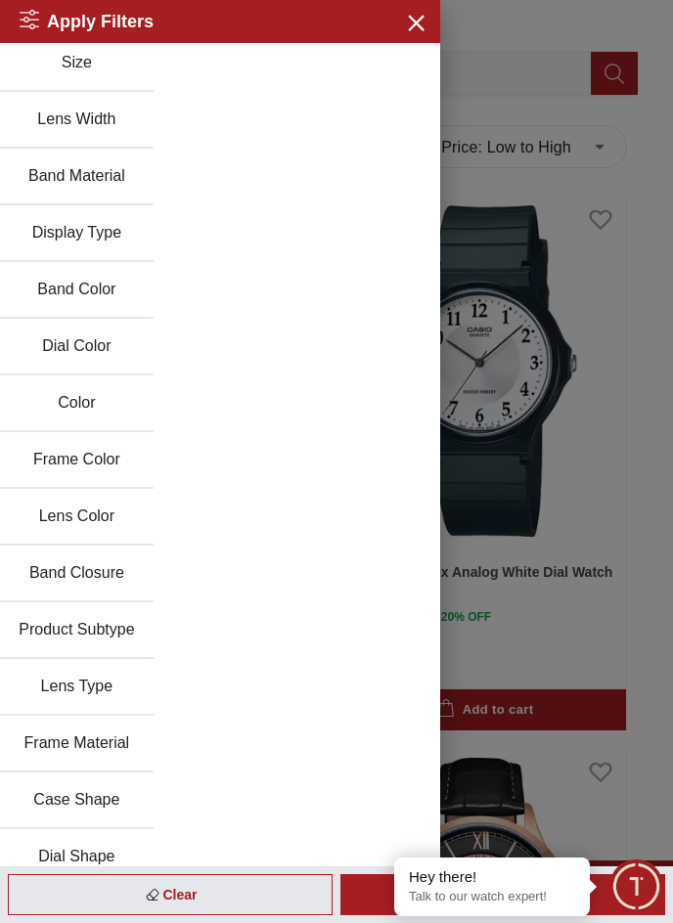
scroll to position [653, 0]
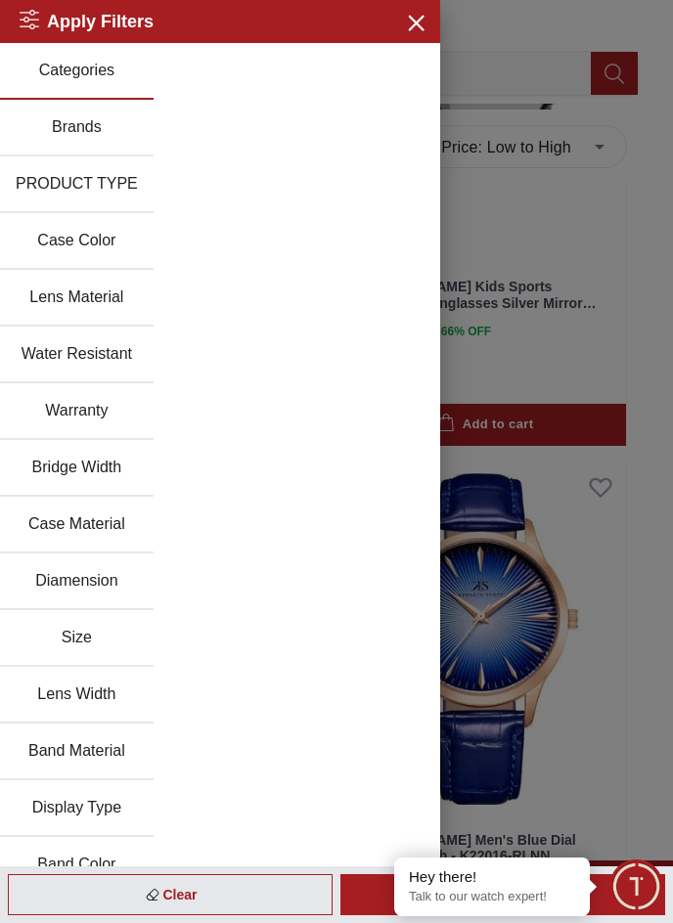
click at [117, 176] on button "PRODUCT TYPE" at bounding box center [77, 185] width 154 height 57
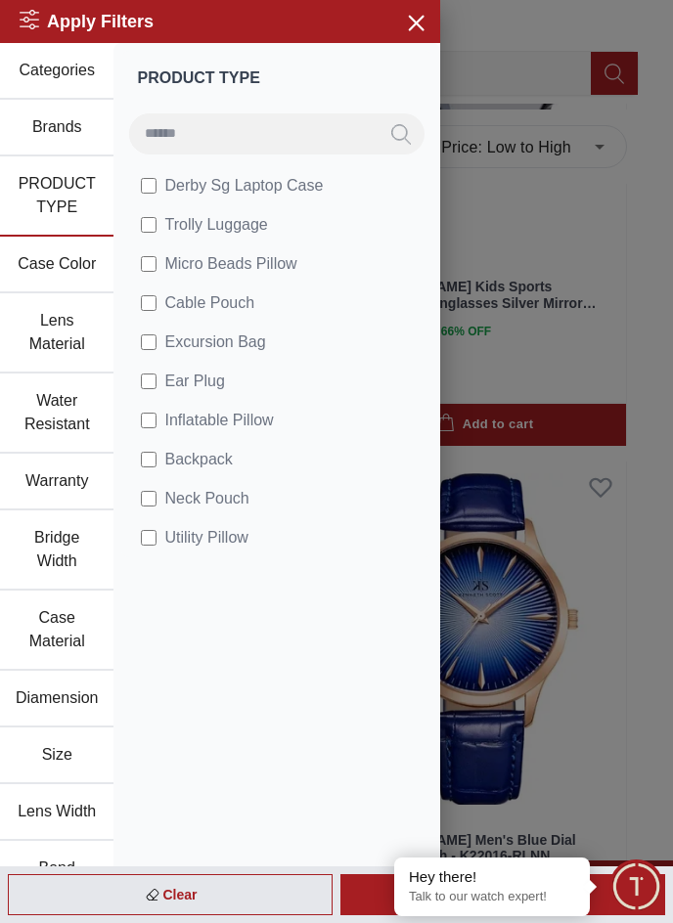
click at [62, 270] on button "Case Color" at bounding box center [56, 265] width 113 height 57
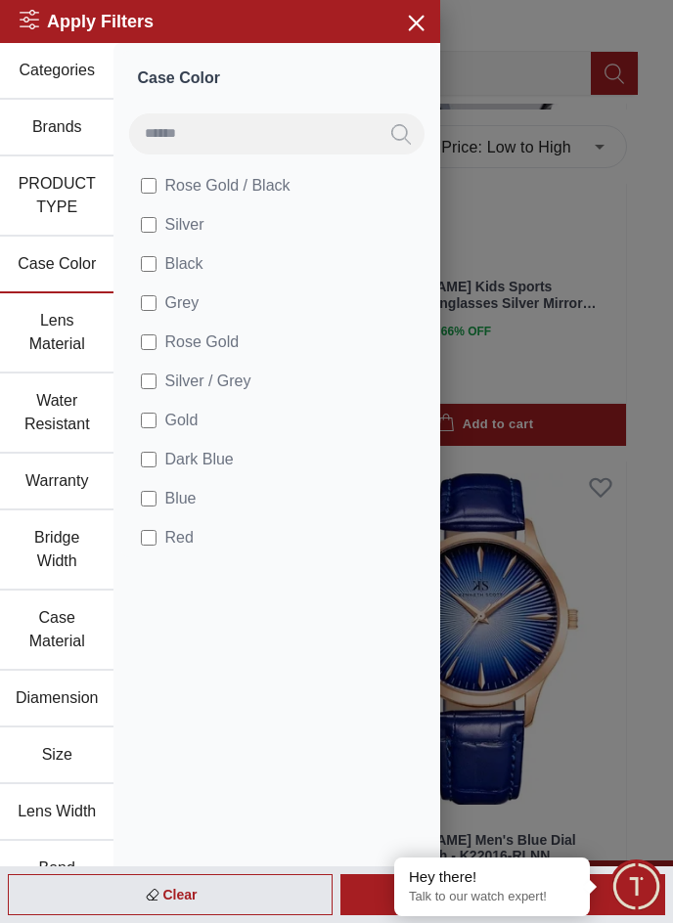
click at [55, 316] on button "Lens Material" at bounding box center [56, 333] width 113 height 80
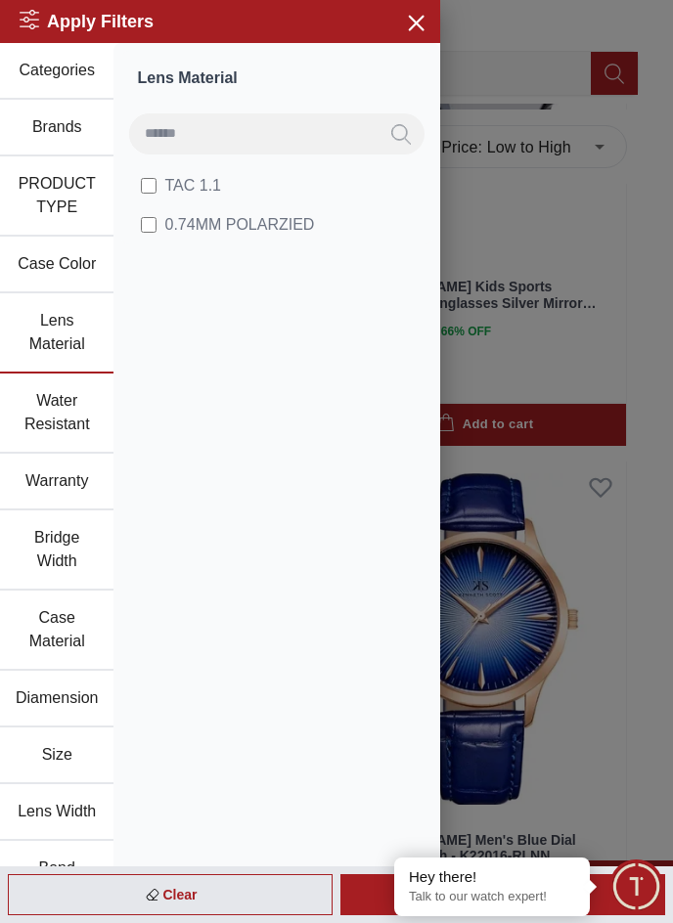
click at [57, 424] on button "Water Resistant" at bounding box center [56, 414] width 113 height 80
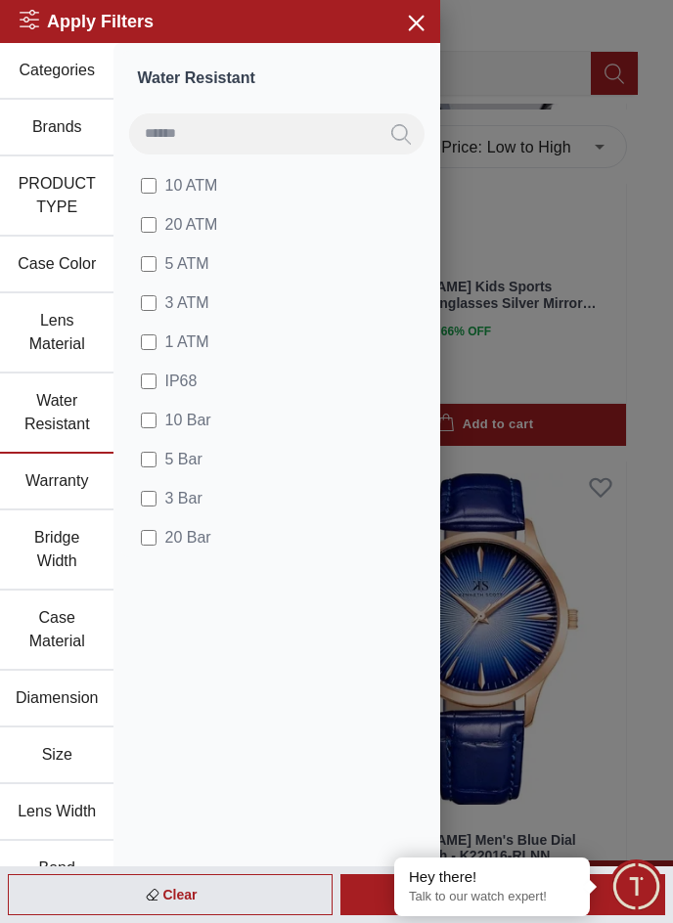
click at [76, 338] on button "Lens Material" at bounding box center [56, 333] width 113 height 80
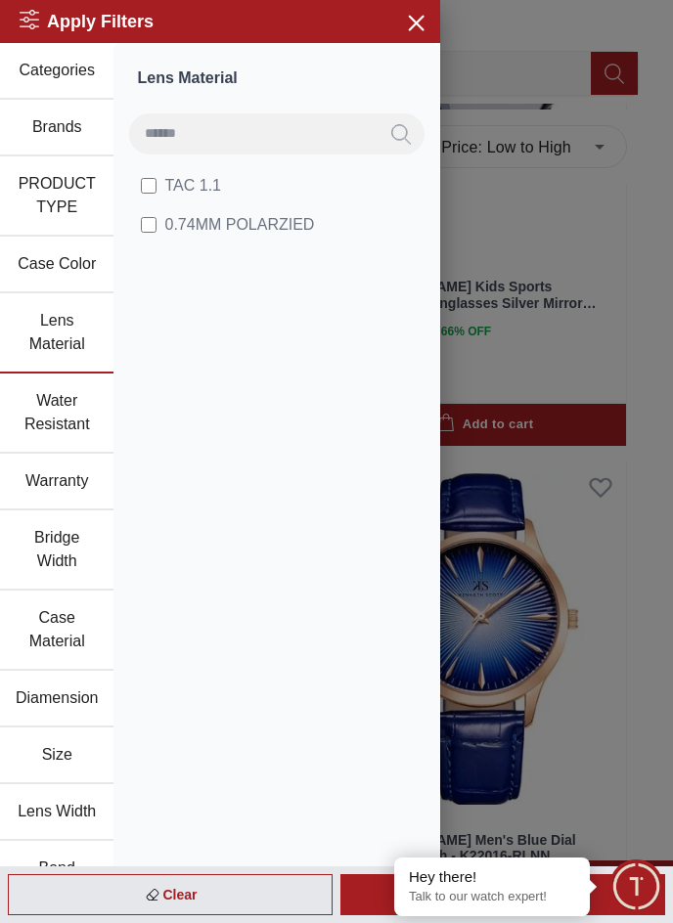
click at [58, 428] on button "Water Resistant" at bounding box center [56, 414] width 113 height 80
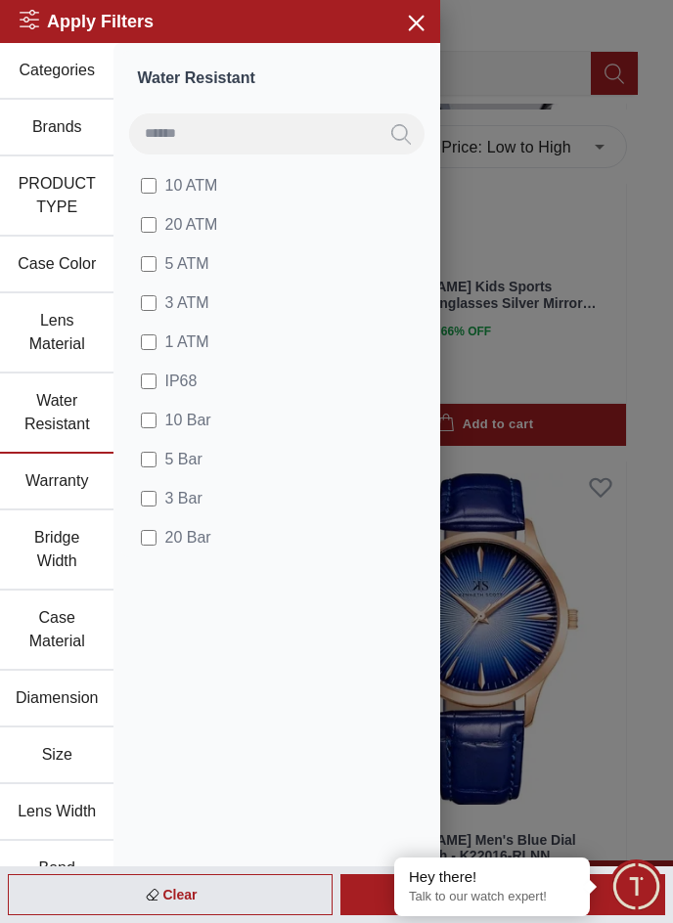
click at [55, 501] on button "Warranty" at bounding box center [56, 482] width 113 height 57
click at [50, 186] on button "PRODUCT TYPE" at bounding box center [56, 197] width 113 height 80
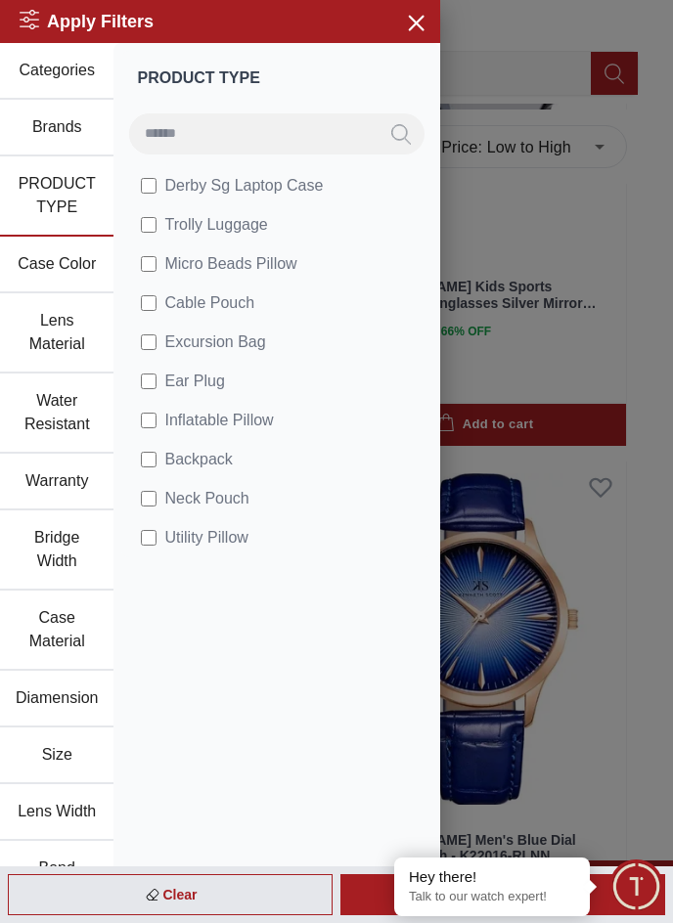
click at [66, 123] on button "Brands" at bounding box center [56, 128] width 113 height 57
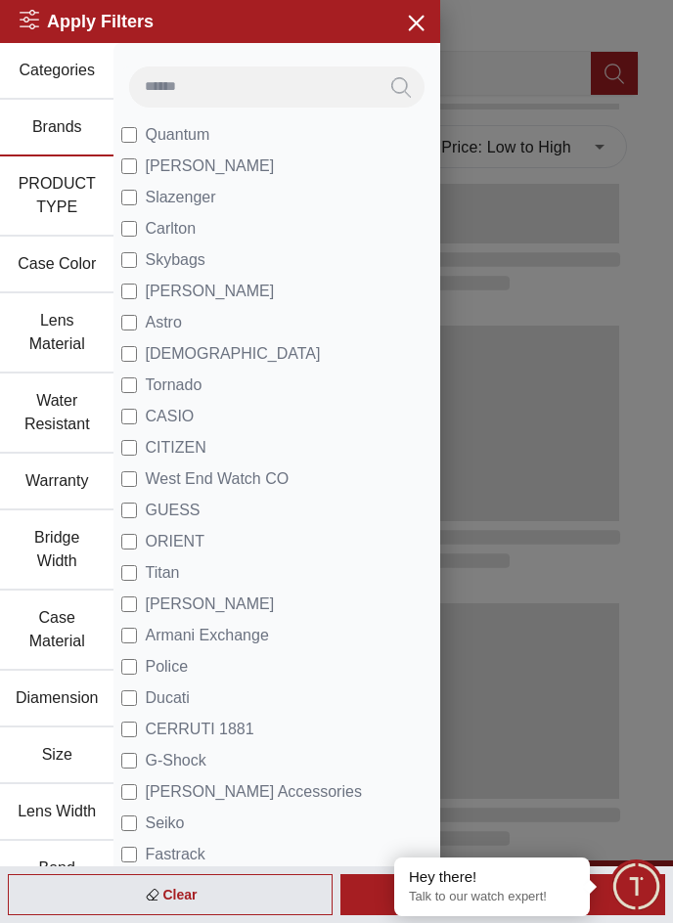
click at [70, 69] on button "Categories" at bounding box center [56, 71] width 113 height 57
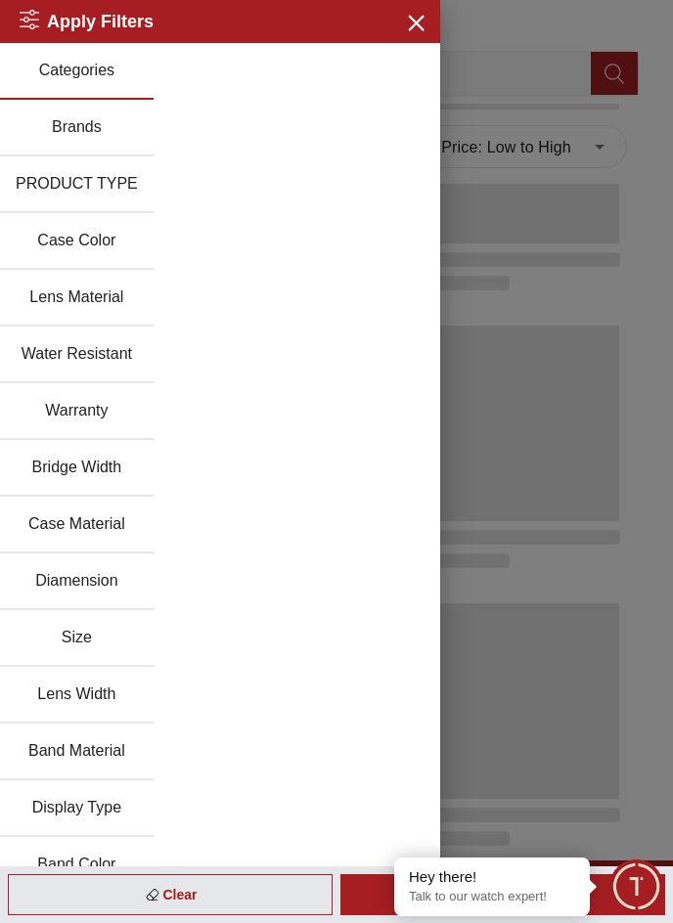
scroll to position [1001, 0]
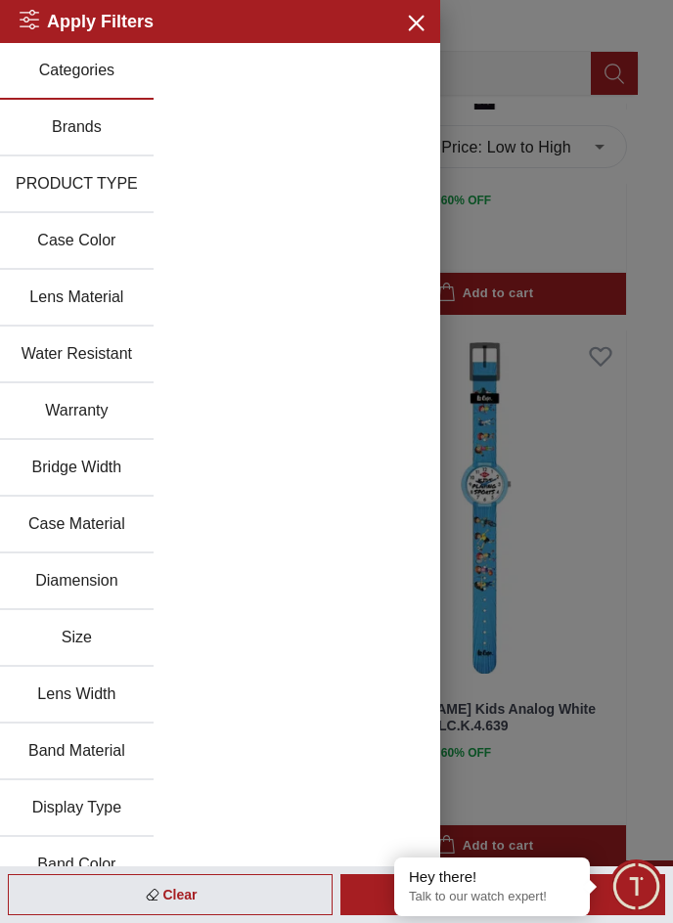
click at [73, 69] on button "Categories" at bounding box center [77, 71] width 154 height 57
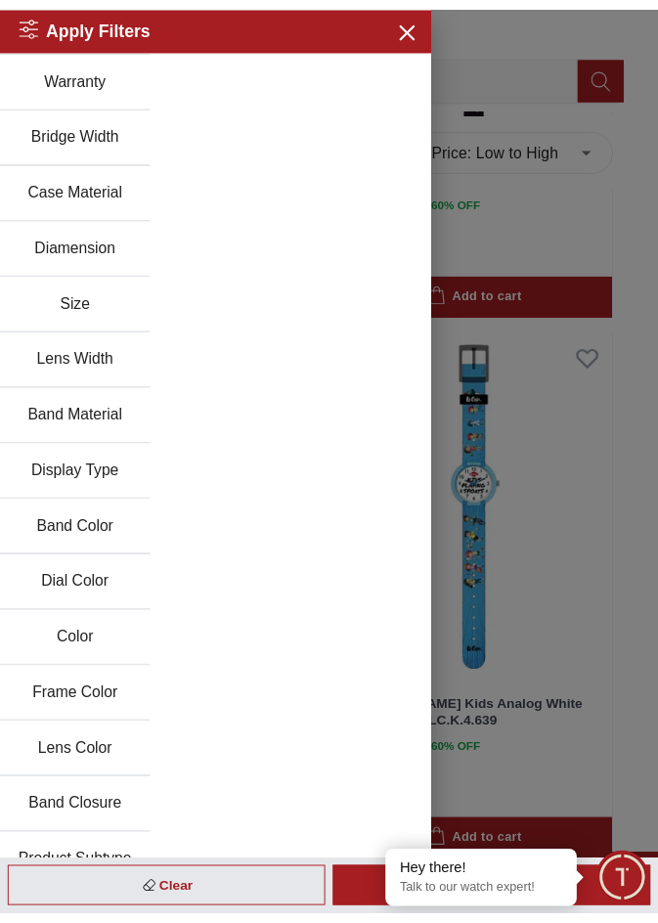
scroll to position [0, 0]
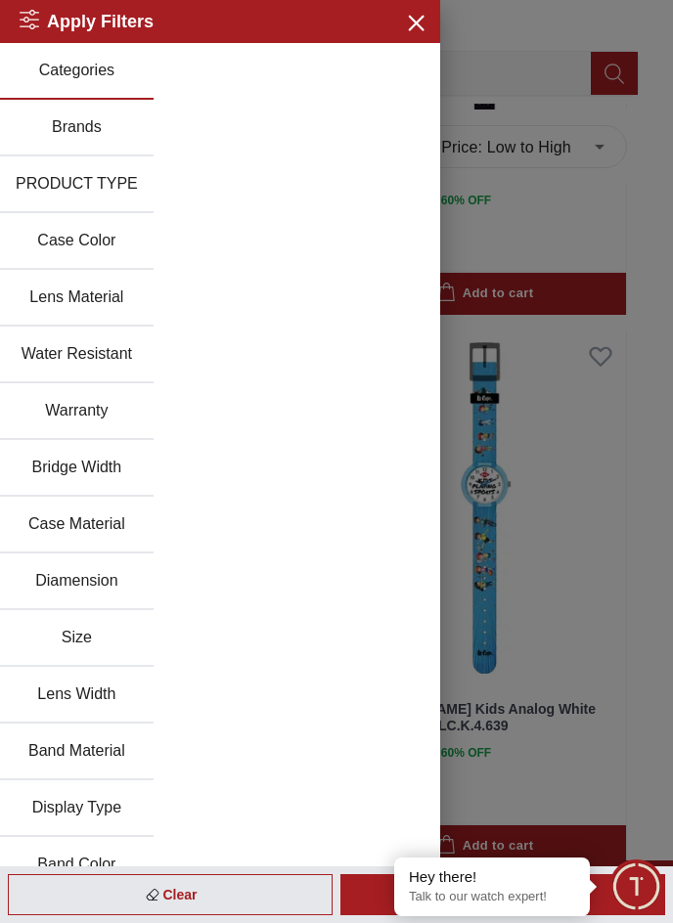
click at [539, 57] on div at bounding box center [336, 461] width 673 height 923
click at [409, 23] on icon "button" at bounding box center [416, 23] width 14 height 14
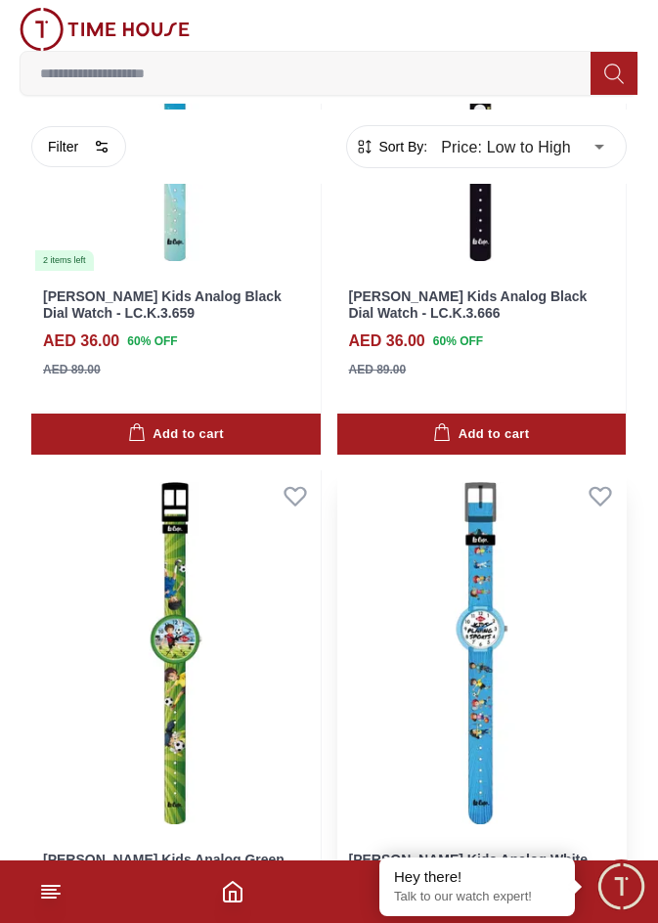
drag, startPoint x: 374, startPoint y: 329, endPoint x: 341, endPoint y: 569, distance: 242.8
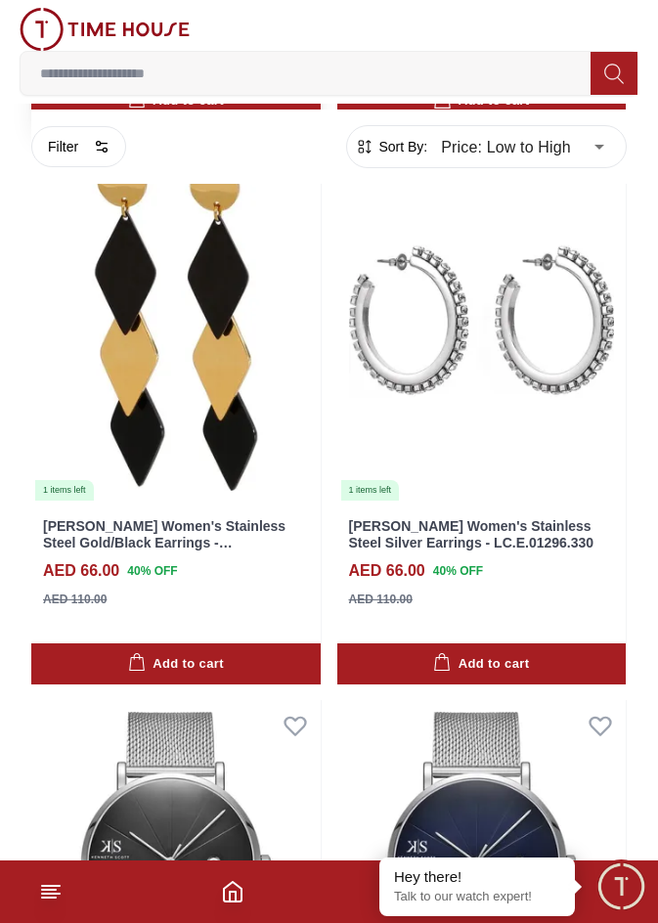
scroll to position [9294, 0]
click at [99, 149] on icon "button" at bounding box center [102, 147] width 16 height 16
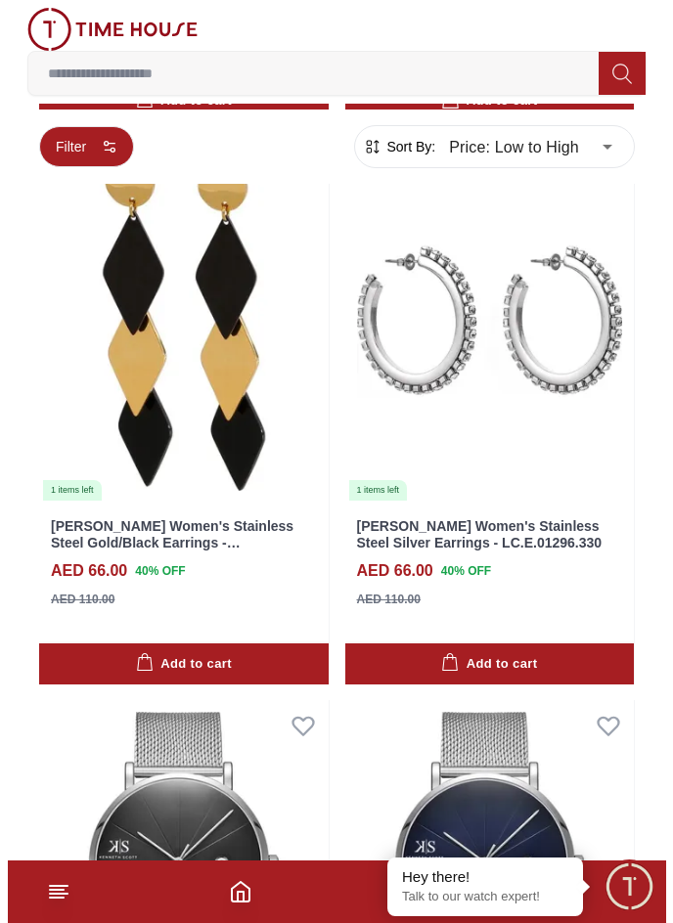
scroll to position [8937, 0]
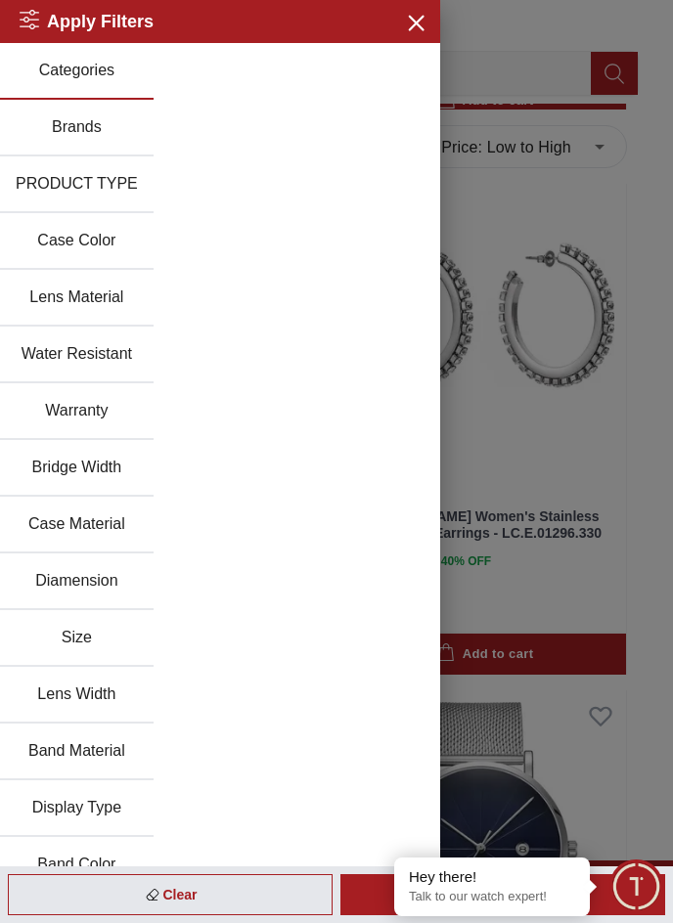
click at [79, 172] on button "PRODUCT TYPE" at bounding box center [77, 185] width 154 height 57
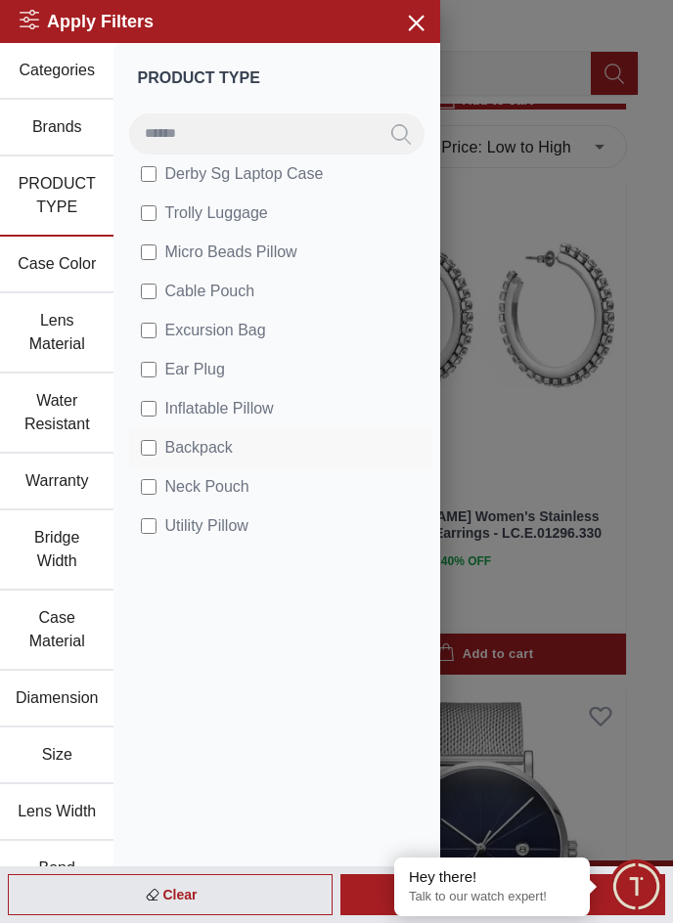
scroll to position [0, 0]
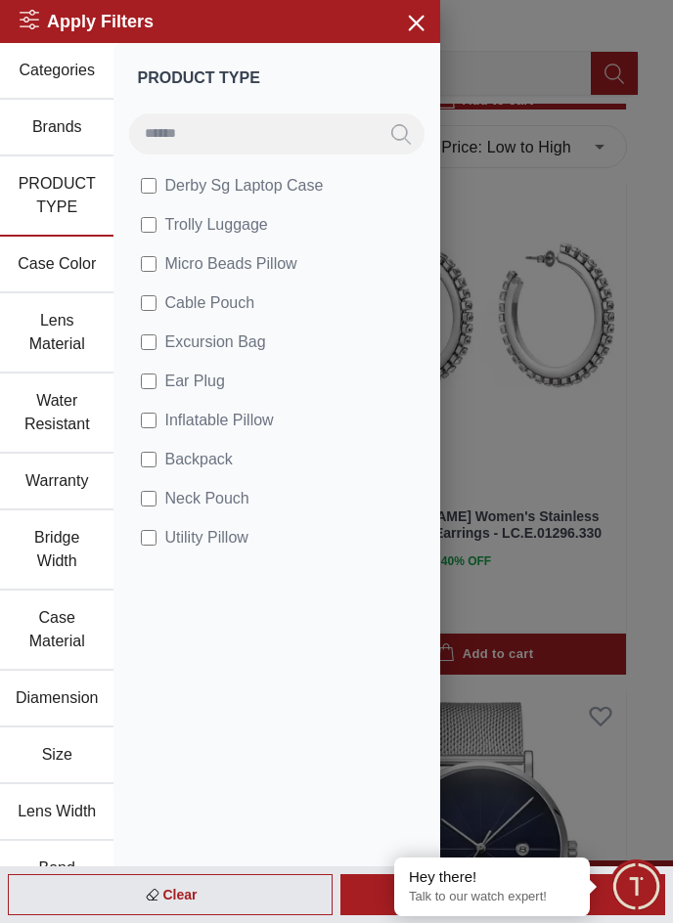
click at [54, 265] on button "Case Color" at bounding box center [56, 265] width 113 height 57
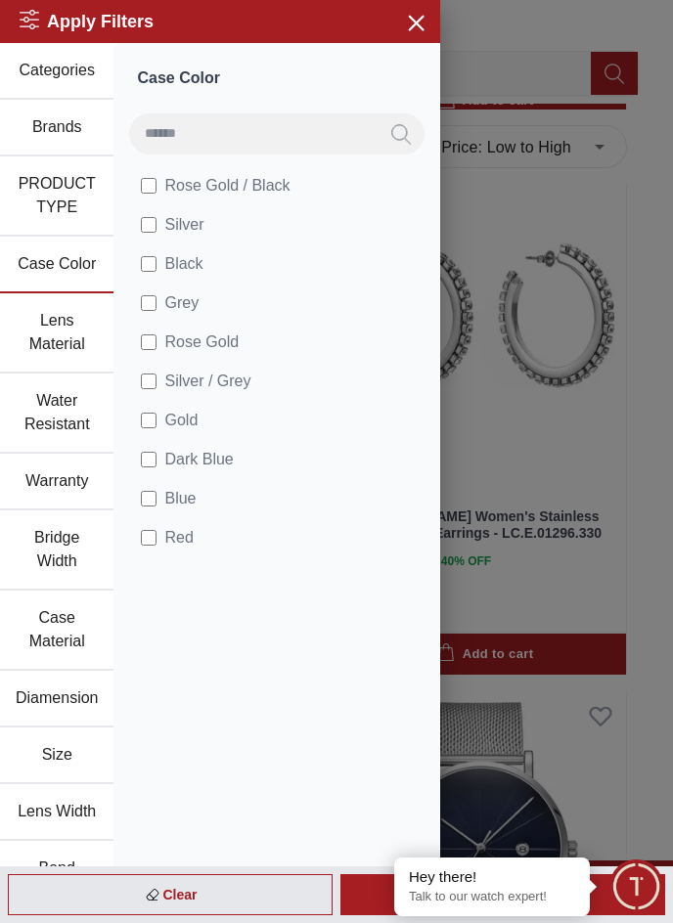
click at [62, 324] on button "Lens Material" at bounding box center [56, 333] width 113 height 80
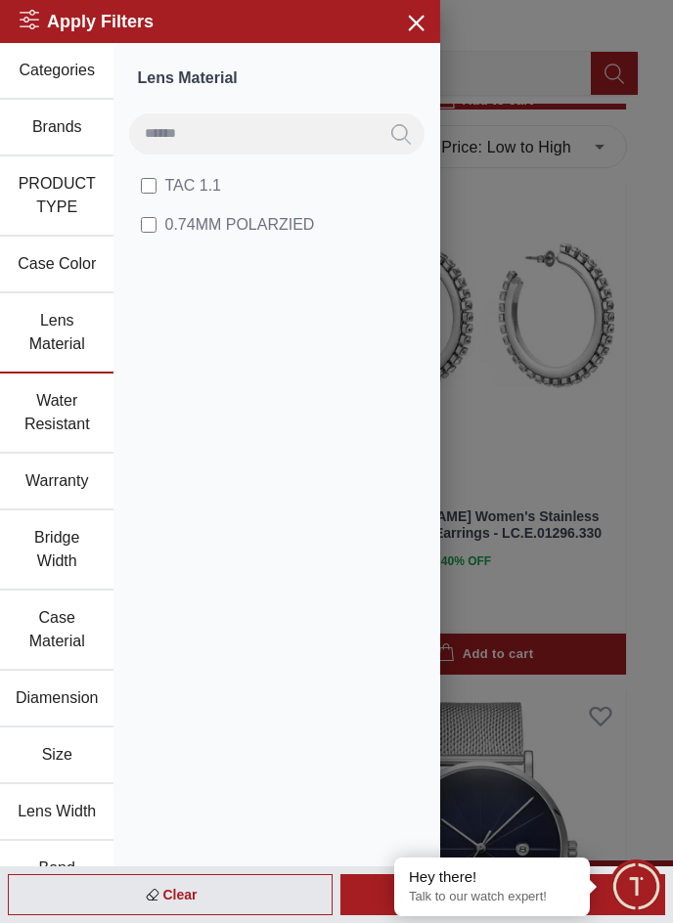
drag, startPoint x: 59, startPoint y: 407, endPoint x: 58, endPoint y: 458, distance: 50.9
click at [59, 408] on button "Water Resistant" at bounding box center [56, 414] width 113 height 80
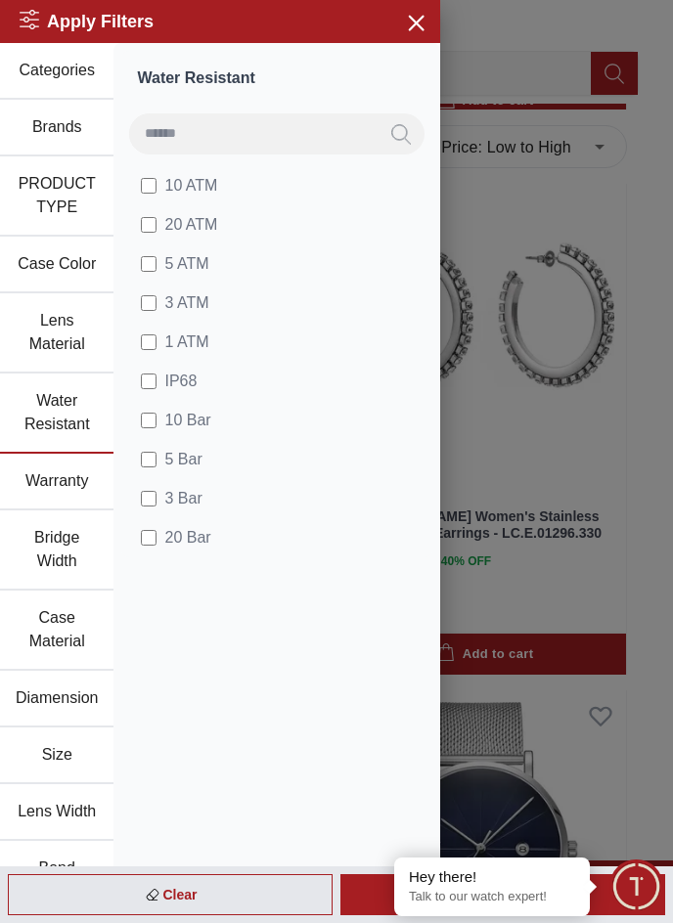
click at [53, 486] on button "Warranty" at bounding box center [56, 482] width 113 height 57
click at [44, 564] on button "Bridge Width" at bounding box center [56, 551] width 113 height 80
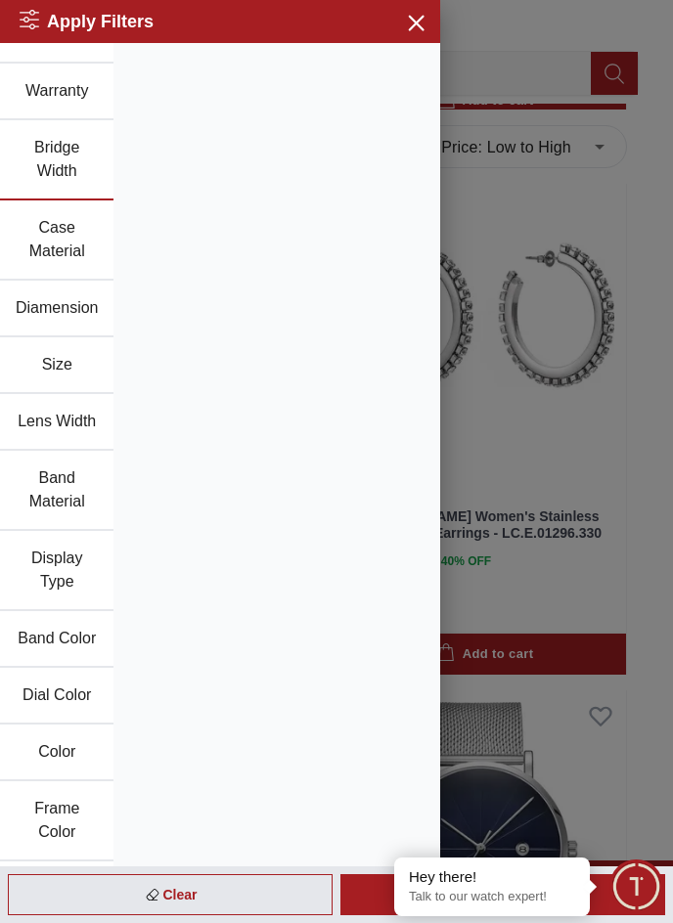
scroll to position [391, 0]
click at [53, 466] on button "Band Material" at bounding box center [56, 490] width 113 height 80
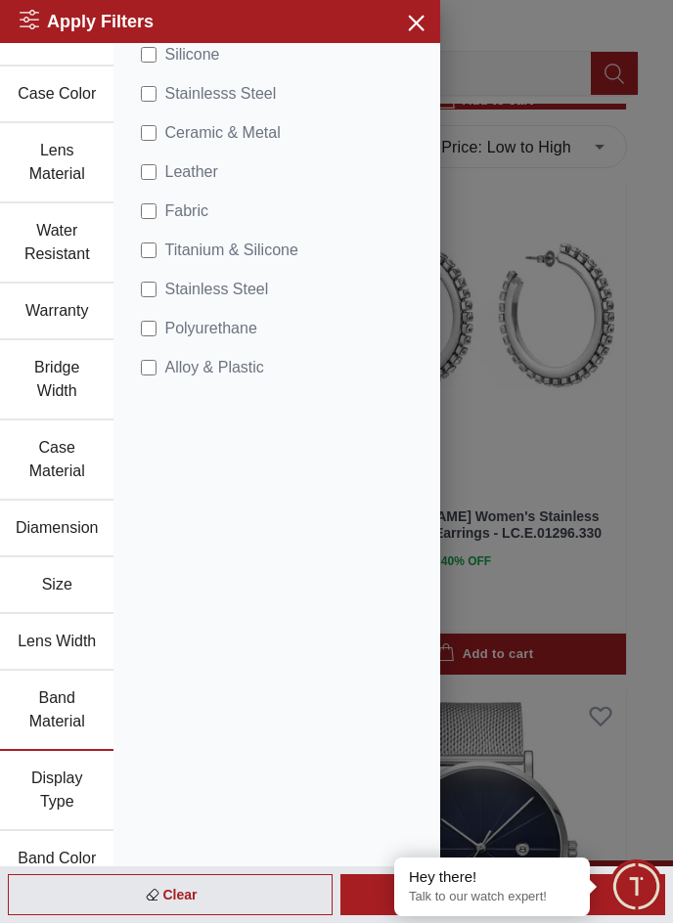
scroll to position [0, 0]
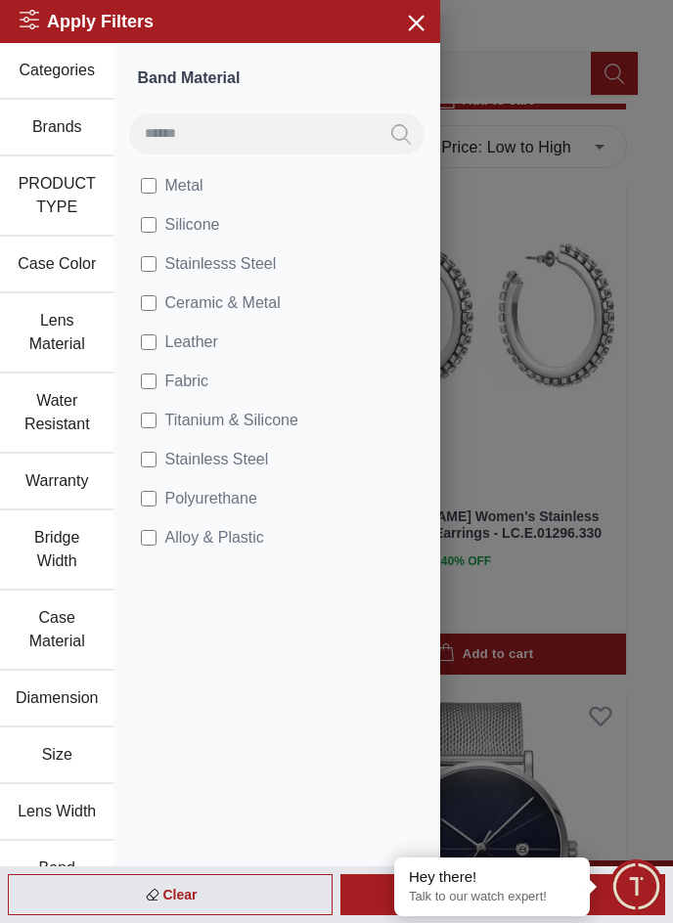
click at [67, 206] on button "PRODUCT TYPE" at bounding box center [56, 197] width 113 height 80
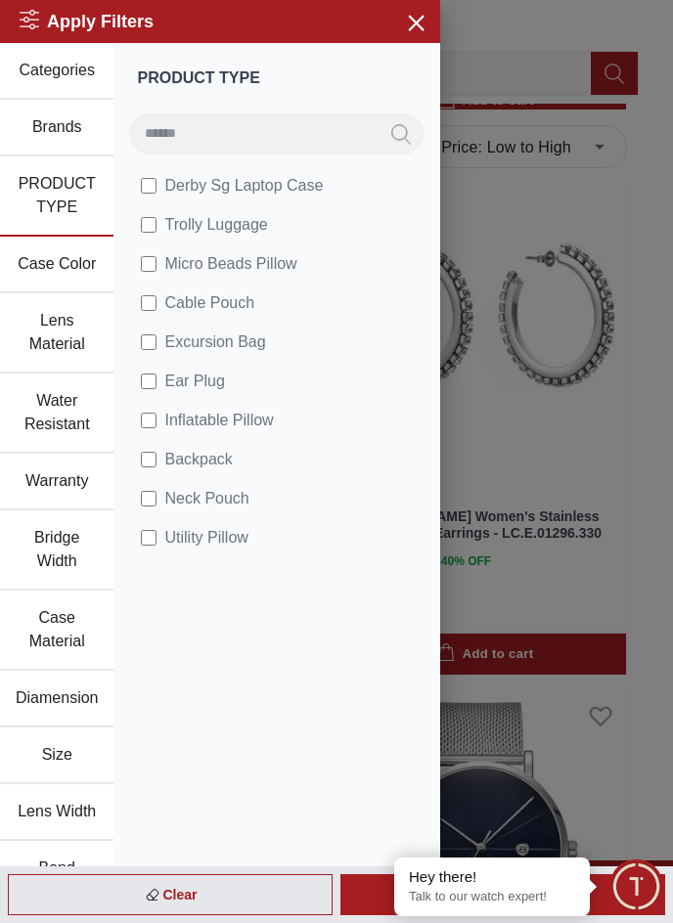
click at [73, 123] on button "Brands" at bounding box center [56, 128] width 113 height 57
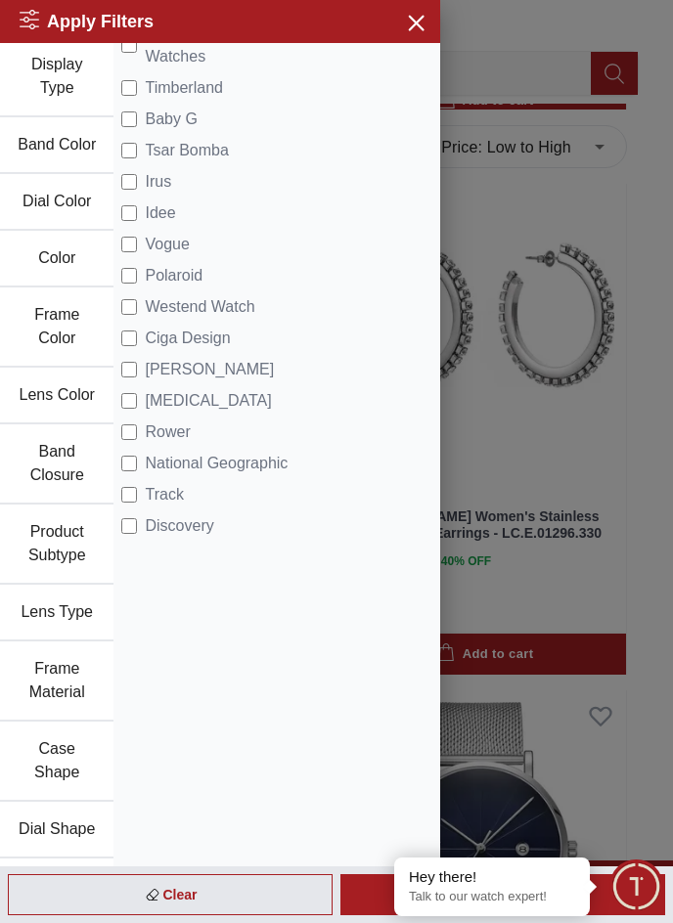
scroll to position [935, 0]
